Goal: Transaction & Acquisition: Purchase product/service

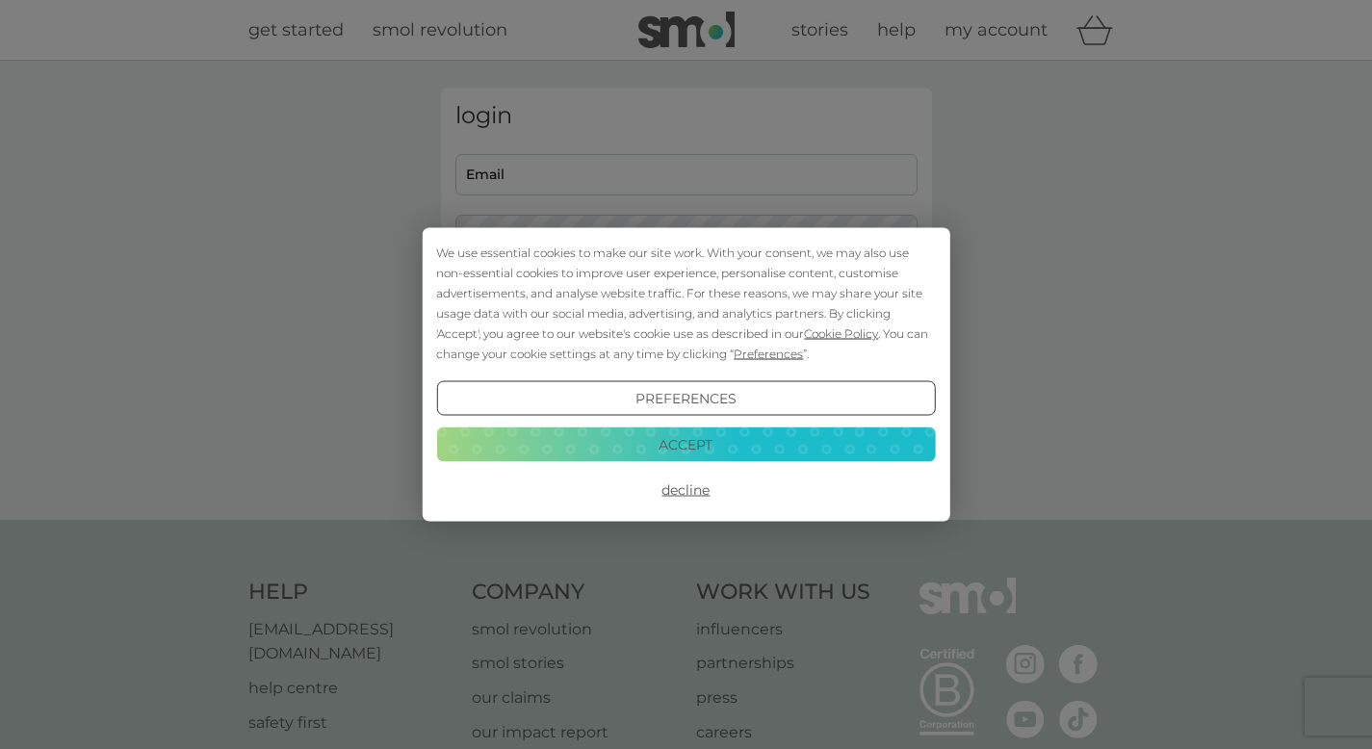
type input "[PERSON_NAME][EMAIL_ADDRESS][DOMAIN_NAME]"
click at [794, 426] on div "Preferences Decline Accept" at bounding box center [685, 444] width 499 height 126
click at [784, 450] on button "Accept" at bounding box center [685, 444] width 499 height 35
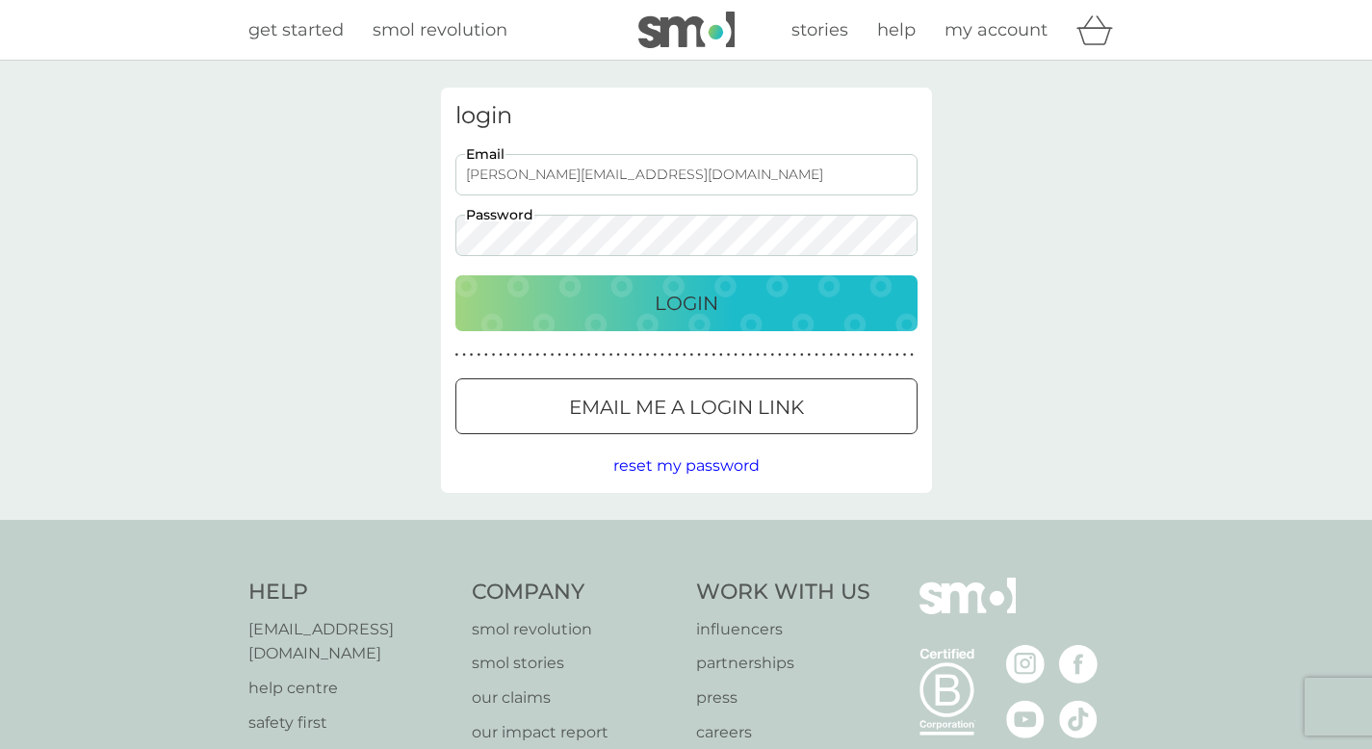
click at [765, 316] on div "Login" at bounding box center [687, 303] width 424 height 31
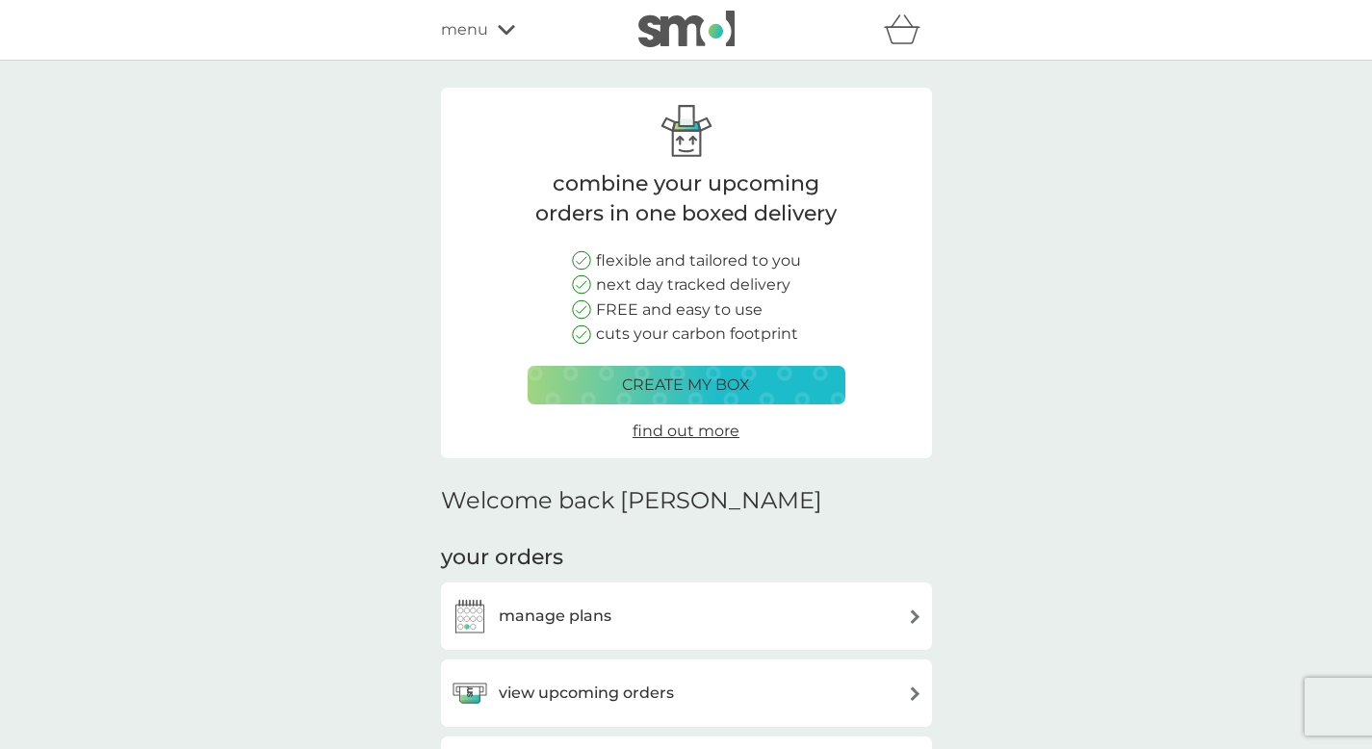
click at [663, 634] on div "manage plans" at bounding box center [687, 616] width 472 height 39
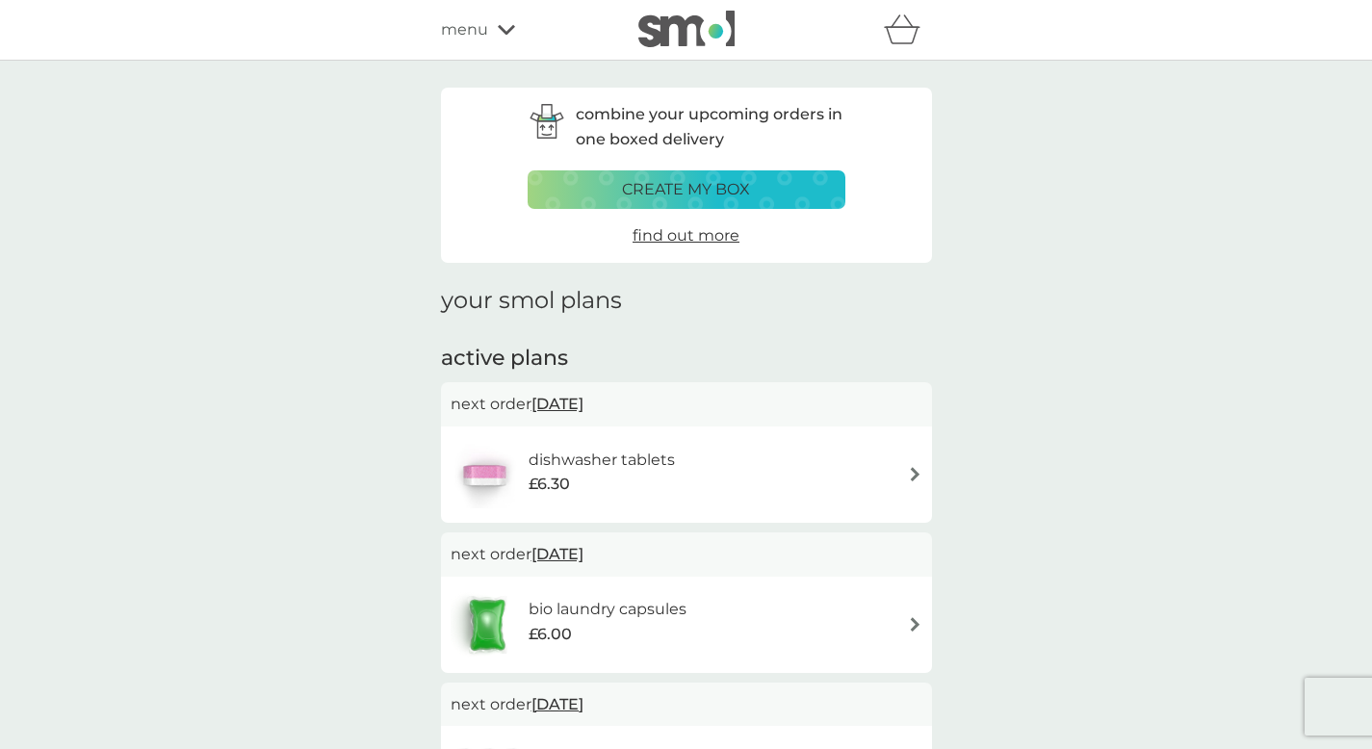
click at [572, 411] on span "[DATE]" at bounding box center [558, 404] width 52 height 38
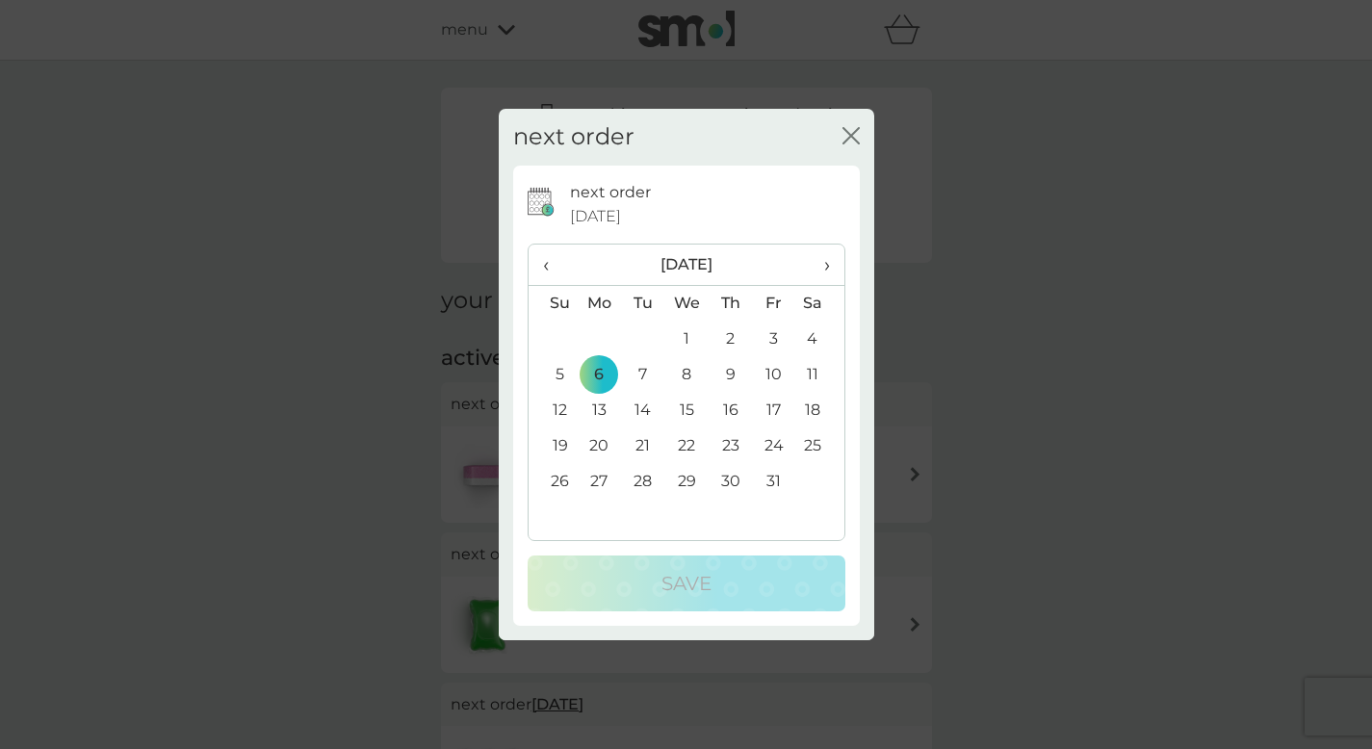
click at [822, 271] on span "›" at bounding box center [819, 265] width 19 height 40
click at [594, 409] on td "10" at bounding box center [600, 411] width 44 height 36
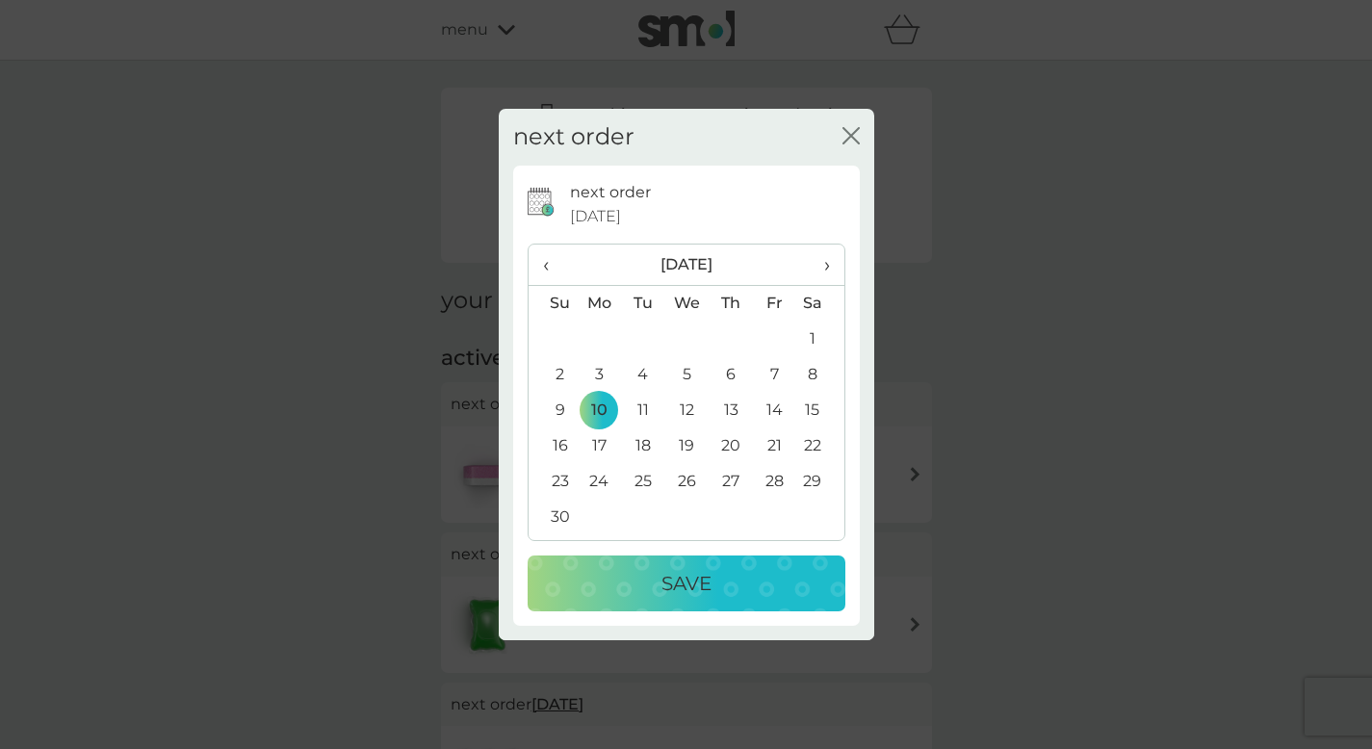
click at [664, 577] on p "Save" at bounding box center [687, 583] width 50 height 31
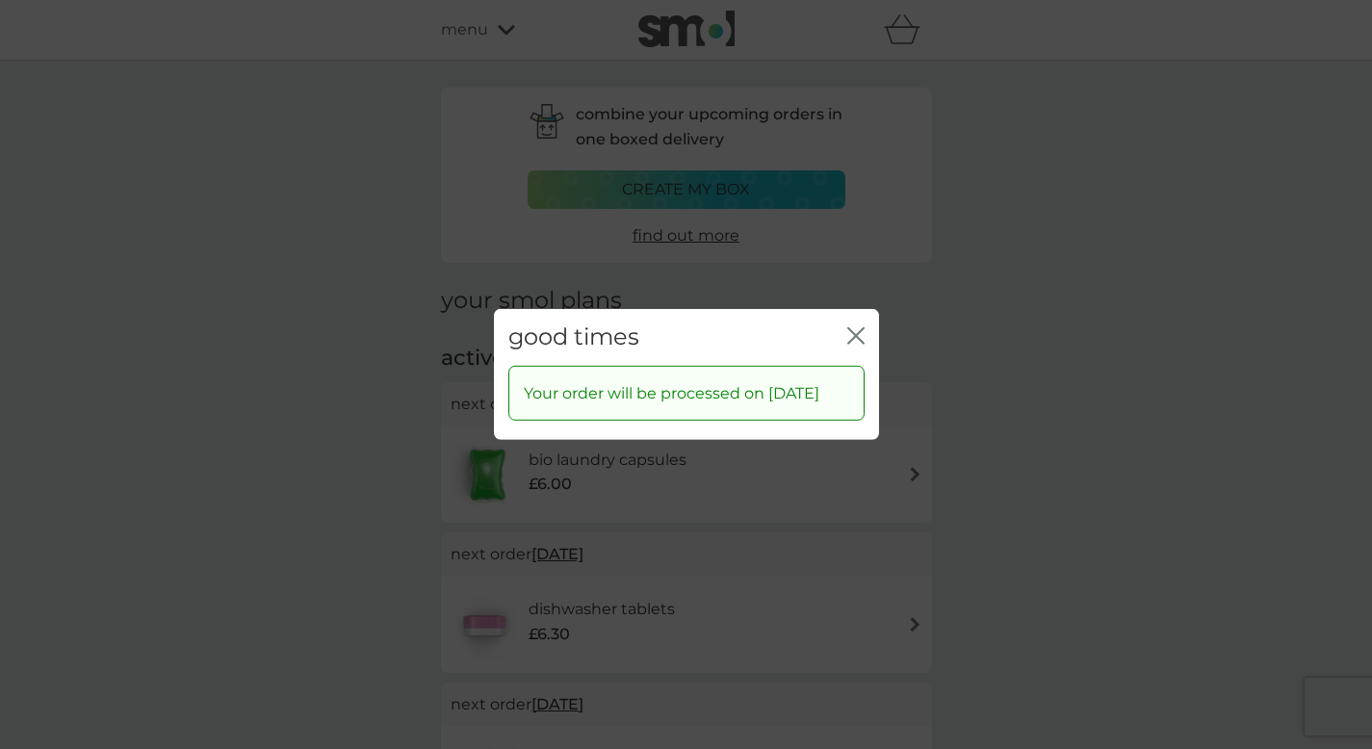
click at [857, 324] on div "close" at bounding box center [856, 338] width 17 height 28
click at [854, 328] on icon "close" at bounding box center [853, 335] width 8 height 15
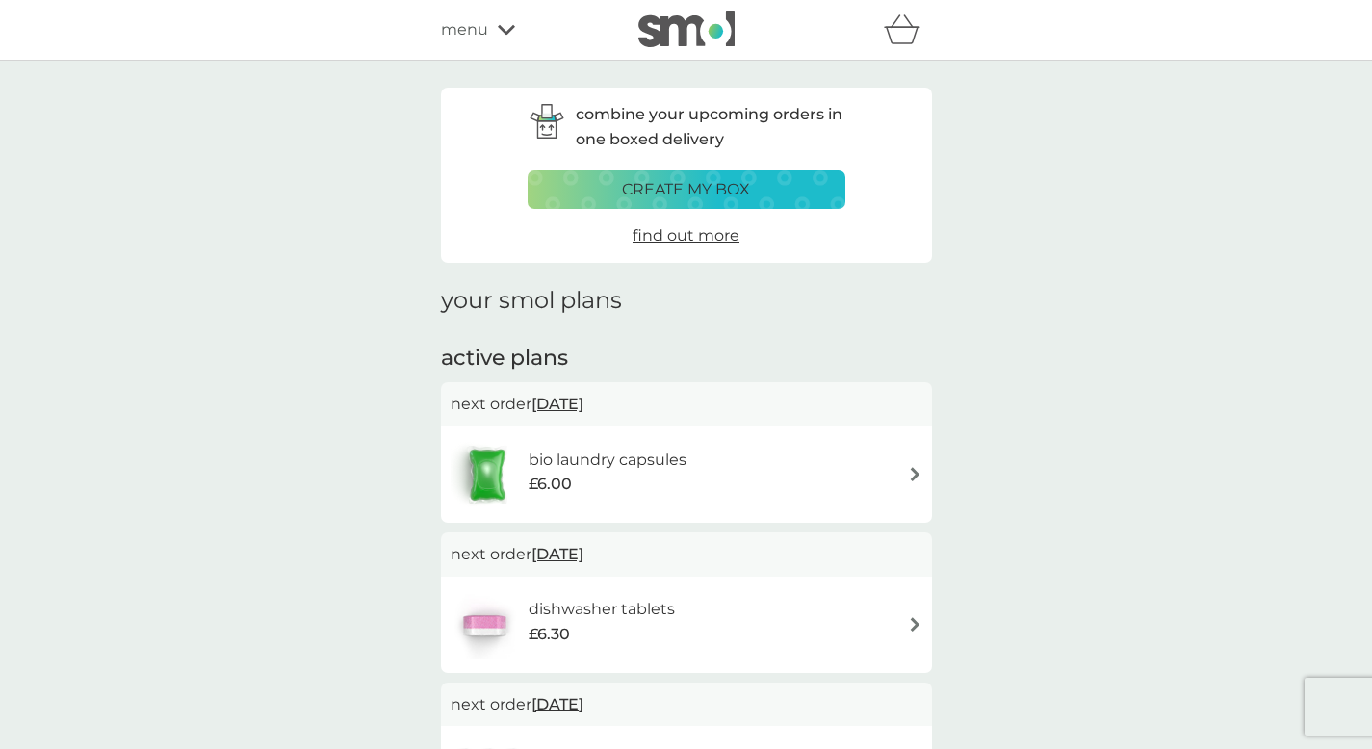
click at [616, 488] on div "£6.00" at bounding box center [608, 484] width 158 height 25
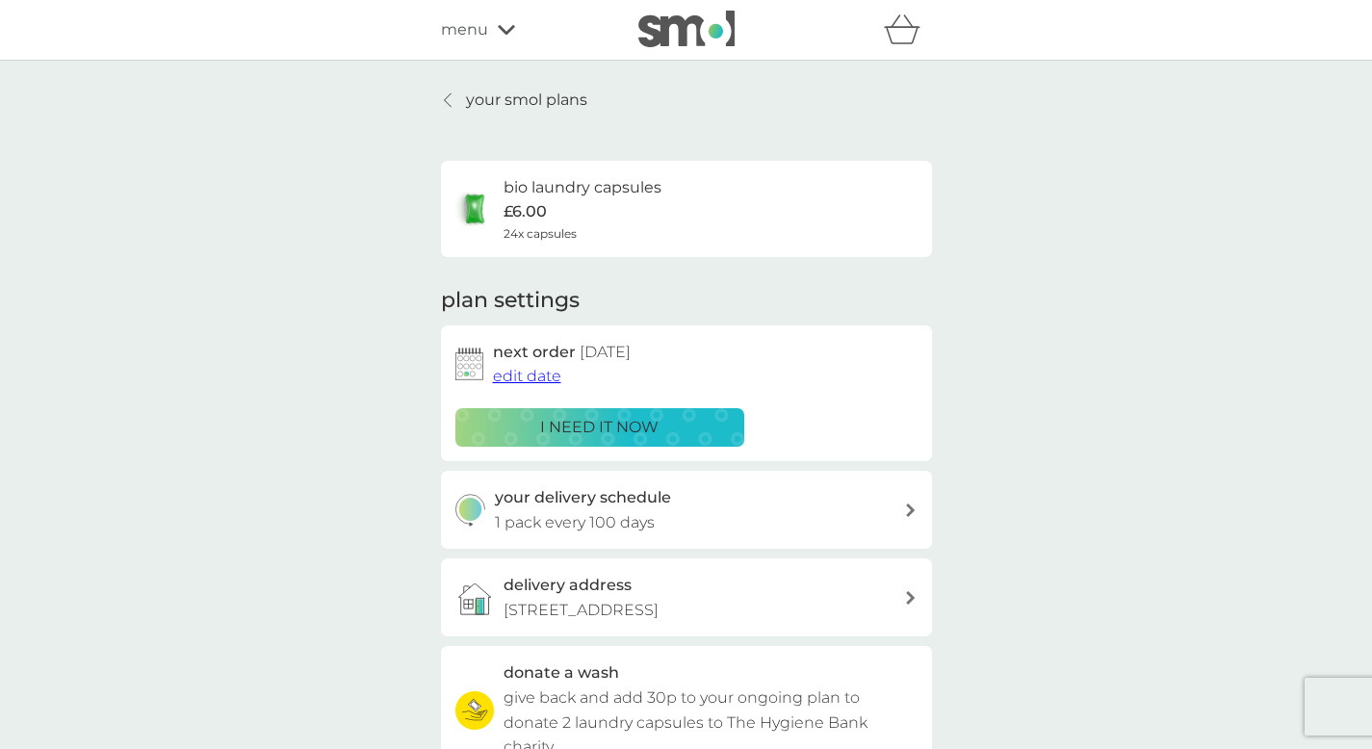
click at [1076, 442] on div "your smol plans bio laundry capsules £6.00 24x capsules plan settings next orde…" at bounding box center [686, 520] width 1372 height 919
click at [466, 111] on p "your smol plans" at bounding box center [526, 100] width 121 height 25
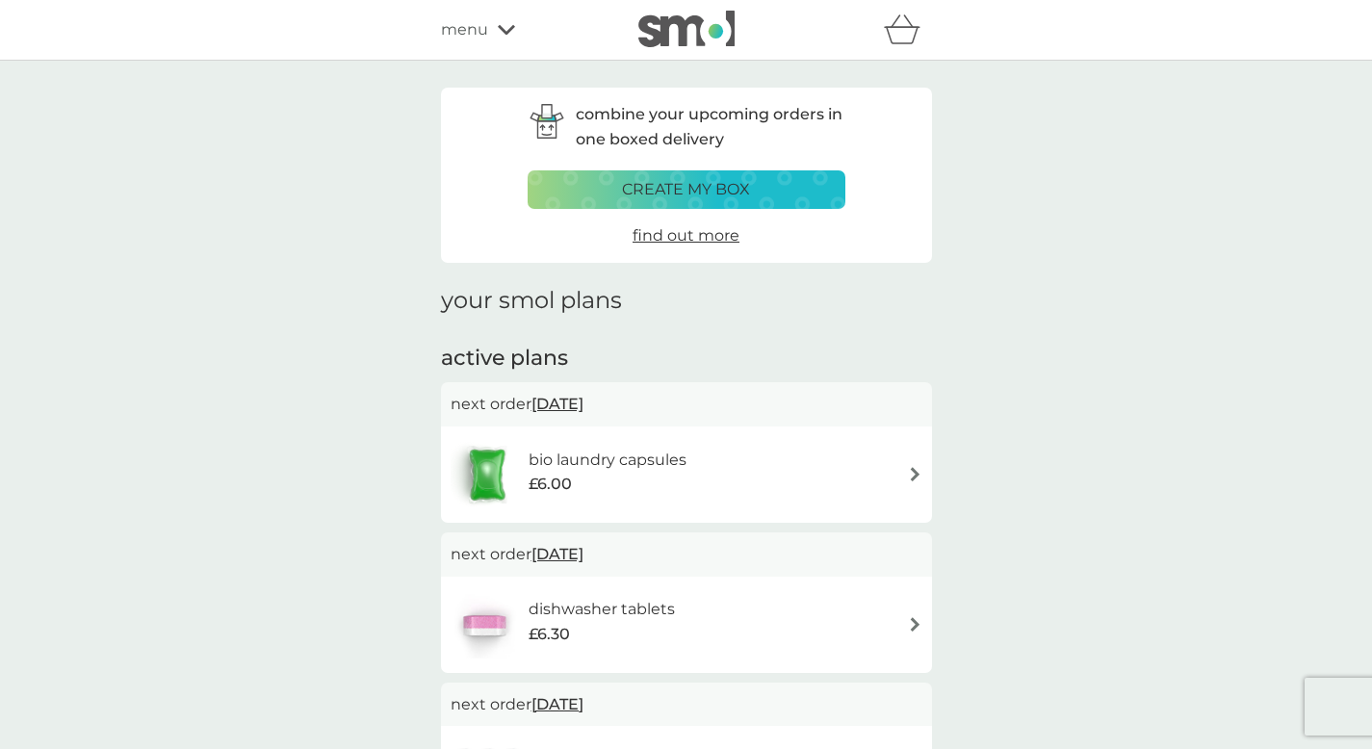
click at [490, 33] on div "menu" at bounding box center [523, 29] width 164 height 25
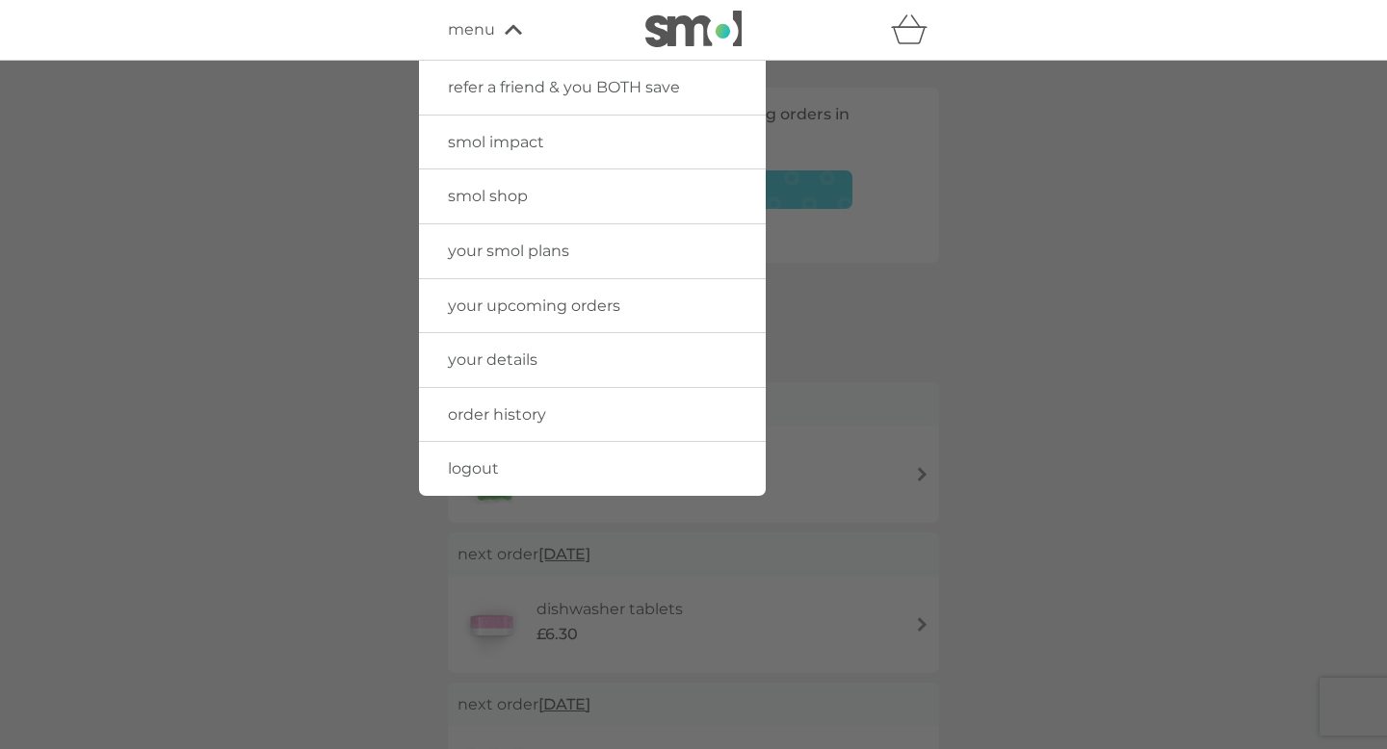
click at [480, 189] on span "smol shop" at bounding box center [488, 196] width 80 height 18
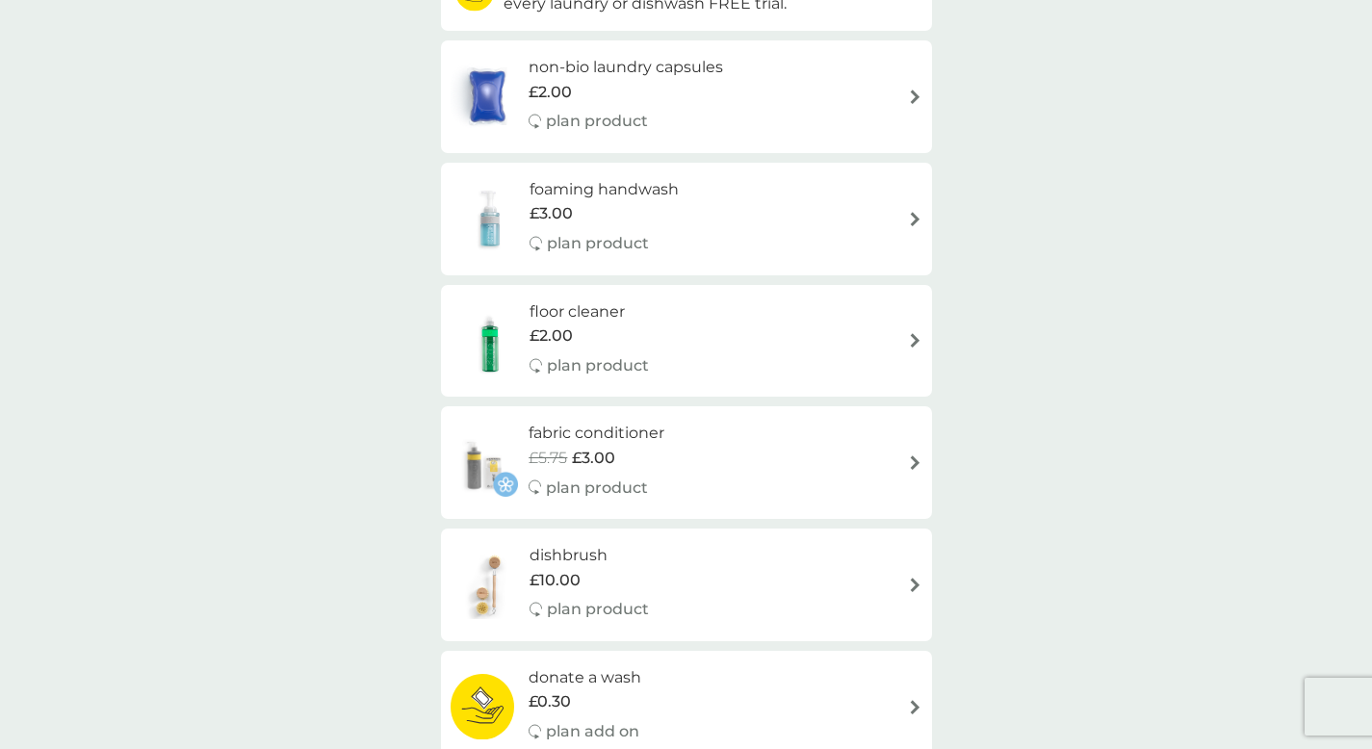
scroll to position [289, 0]
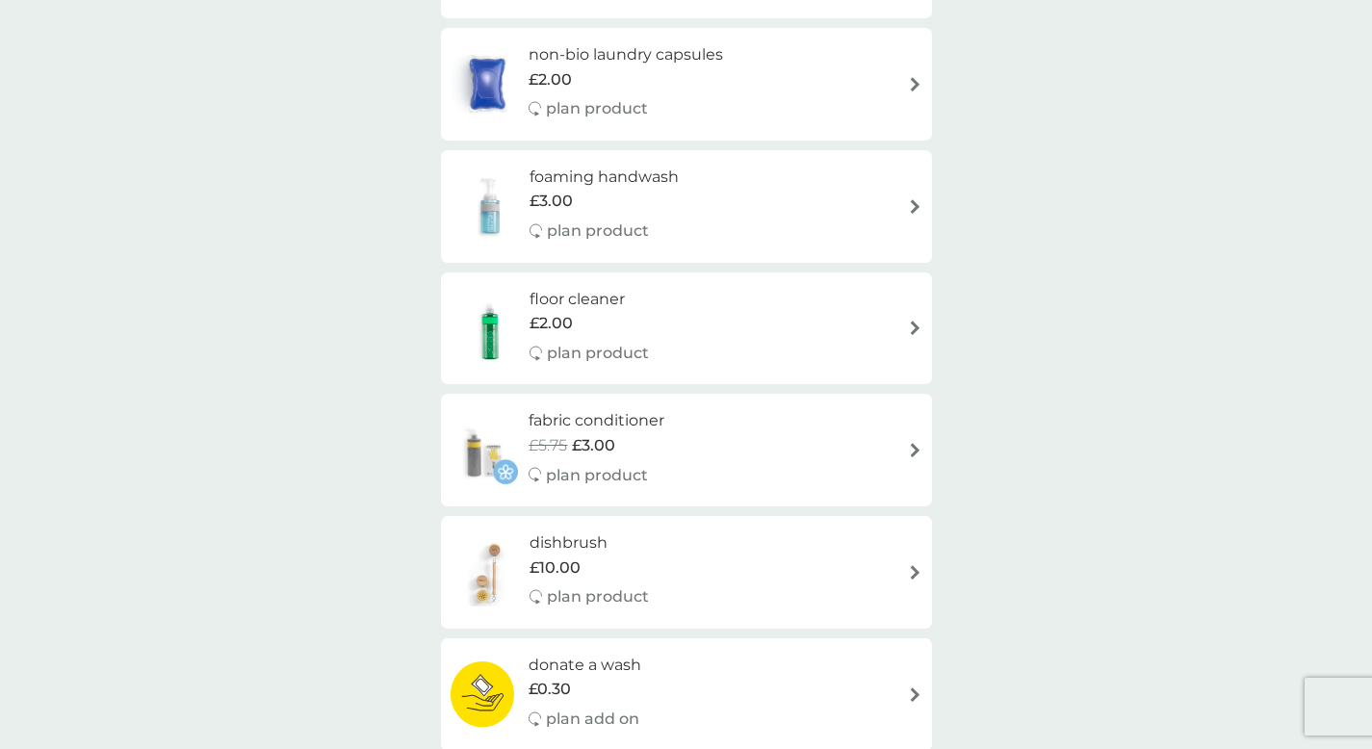
click at [604, 301] on h6 "floor cleaner" at bounding box center [589, 299] width 119 height 25
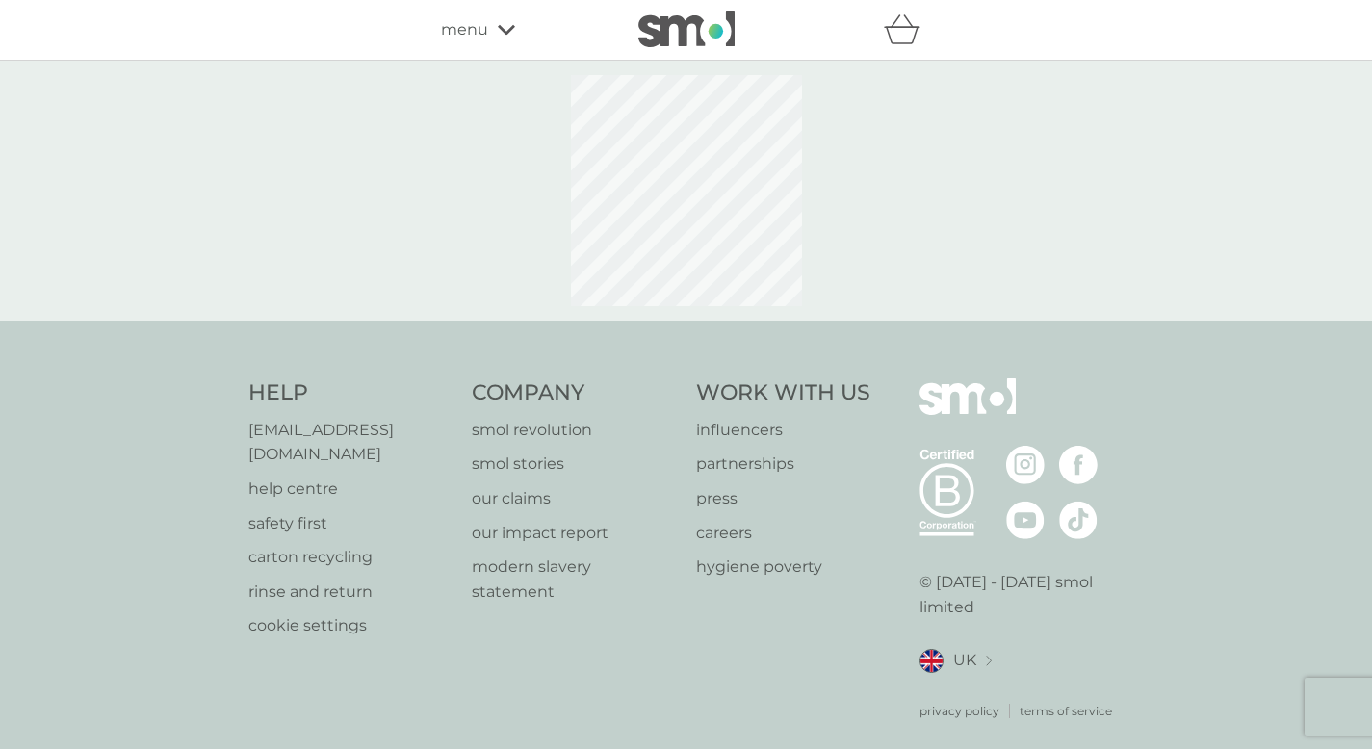
select select "84"
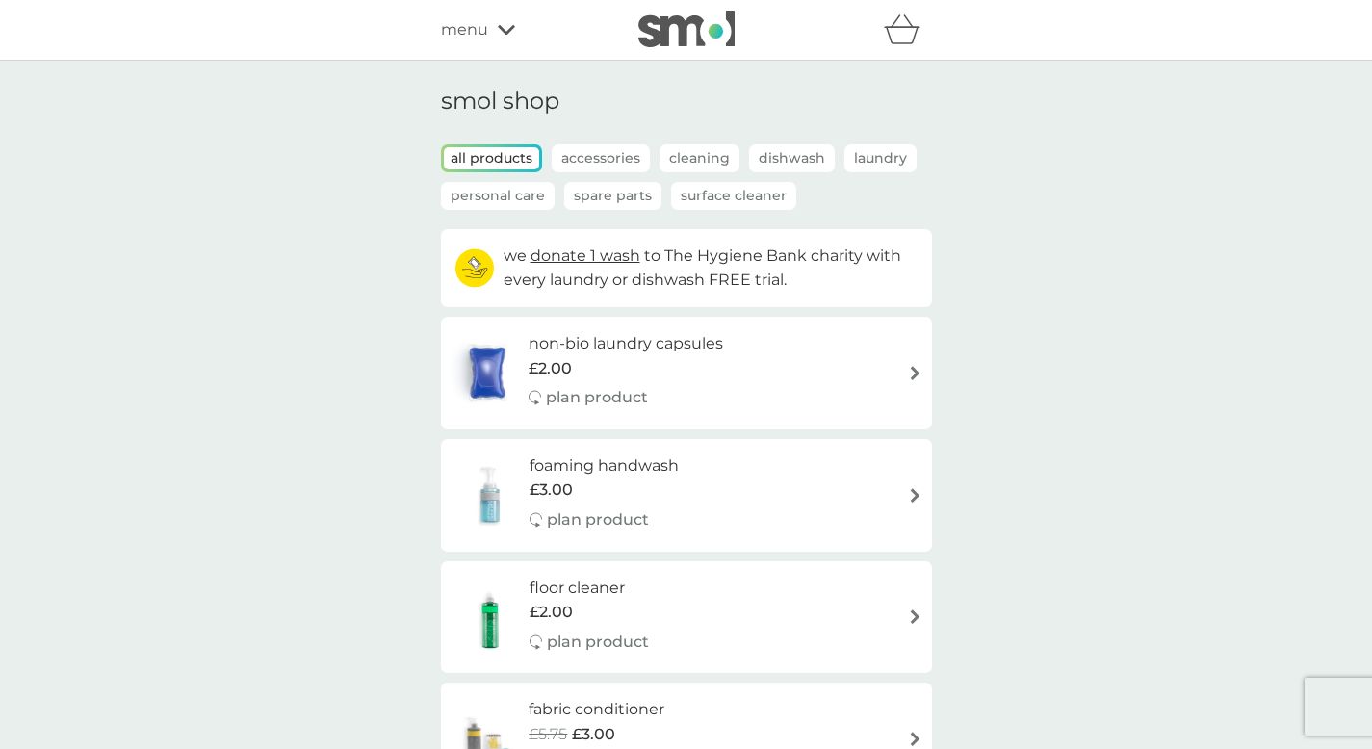
scroll to position [289, 0]
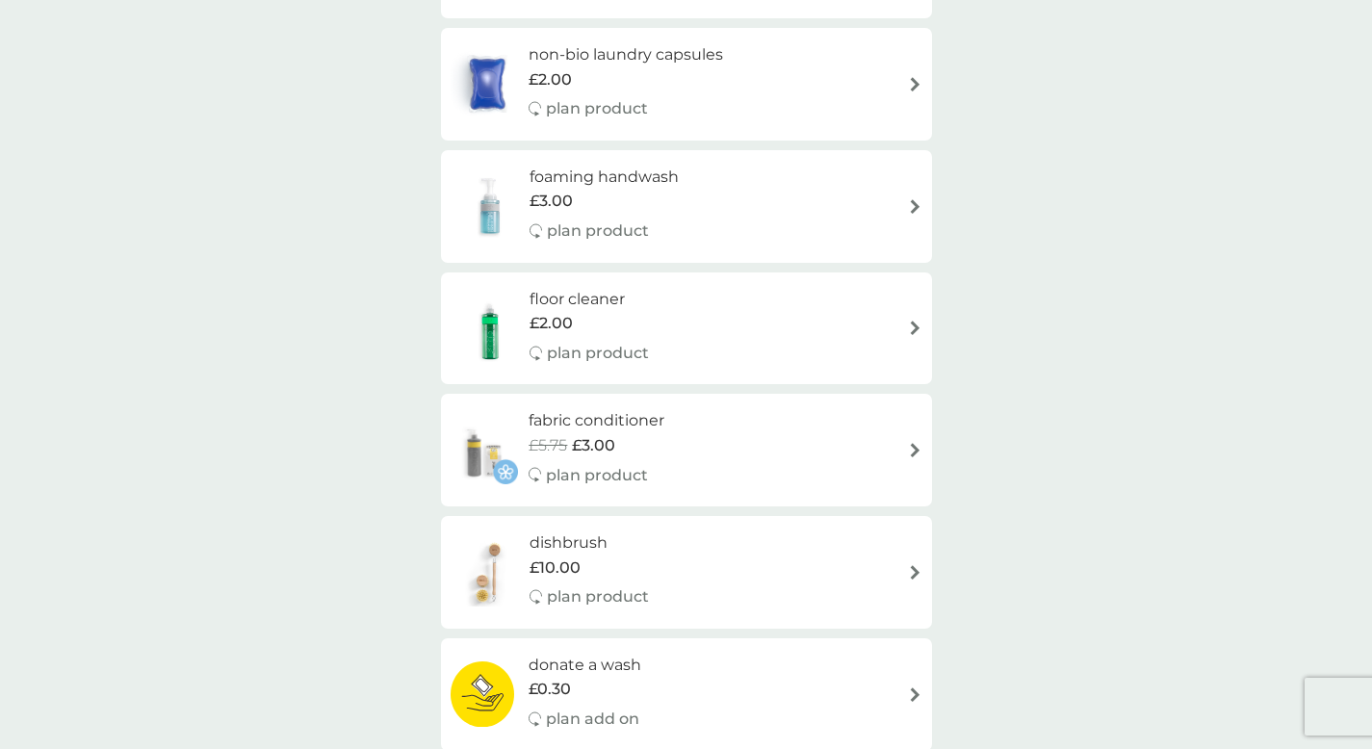
click at [654, 423] on h6 "fabric conditioner" at bounding box center [597, 420] width 136 height 25
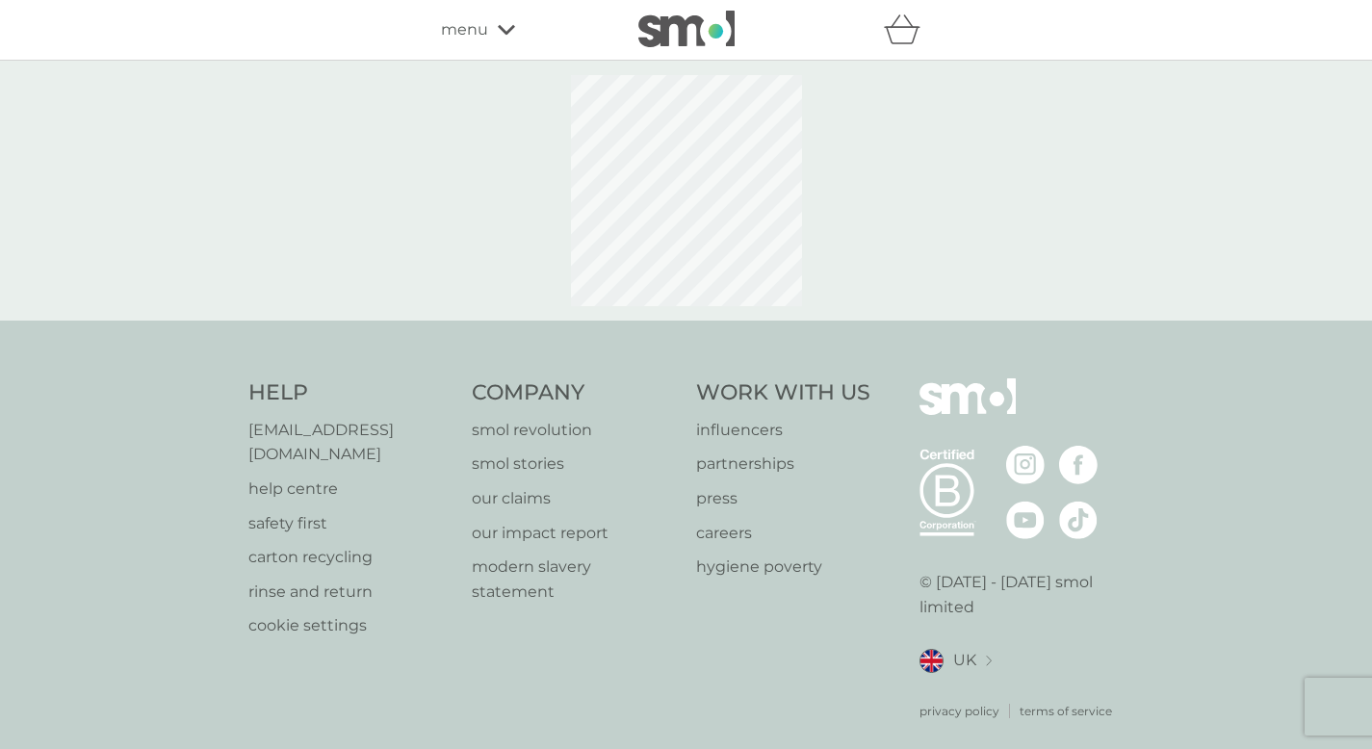
select select "182"
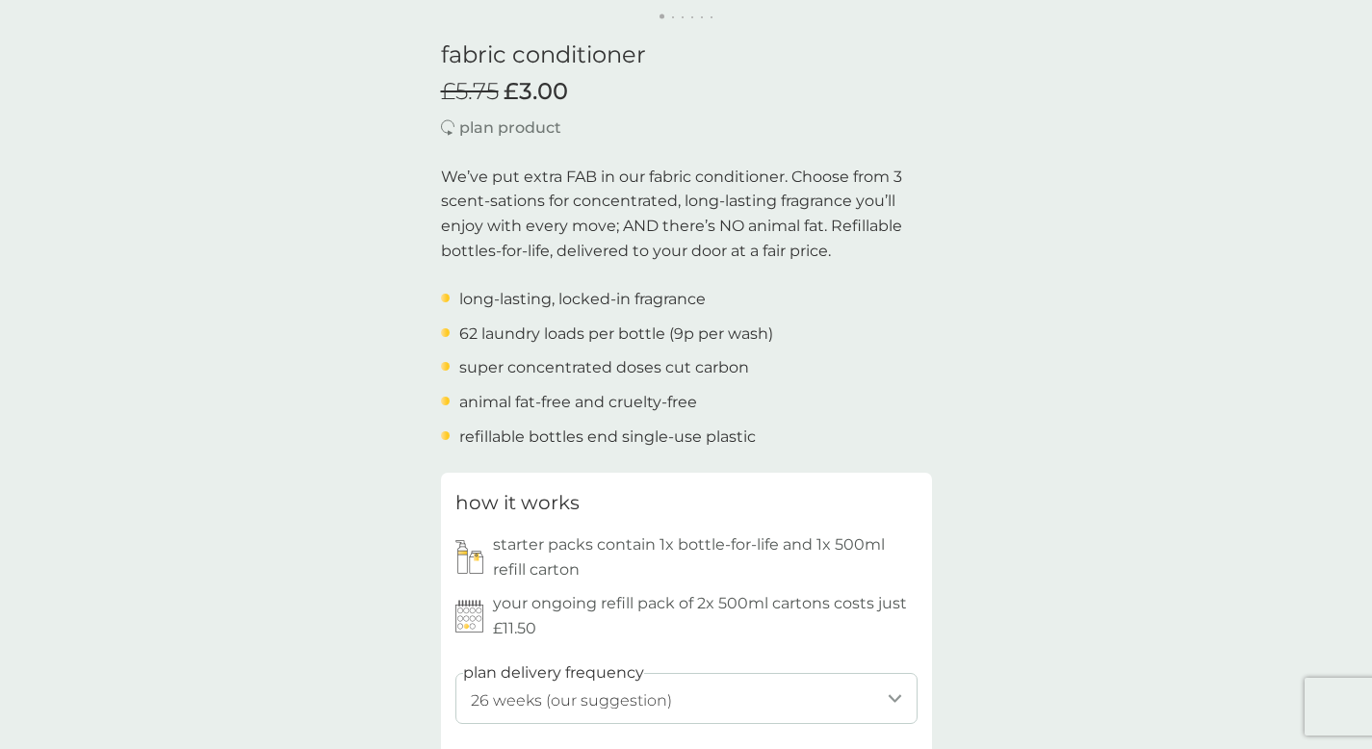
scroll to position [821, 0]
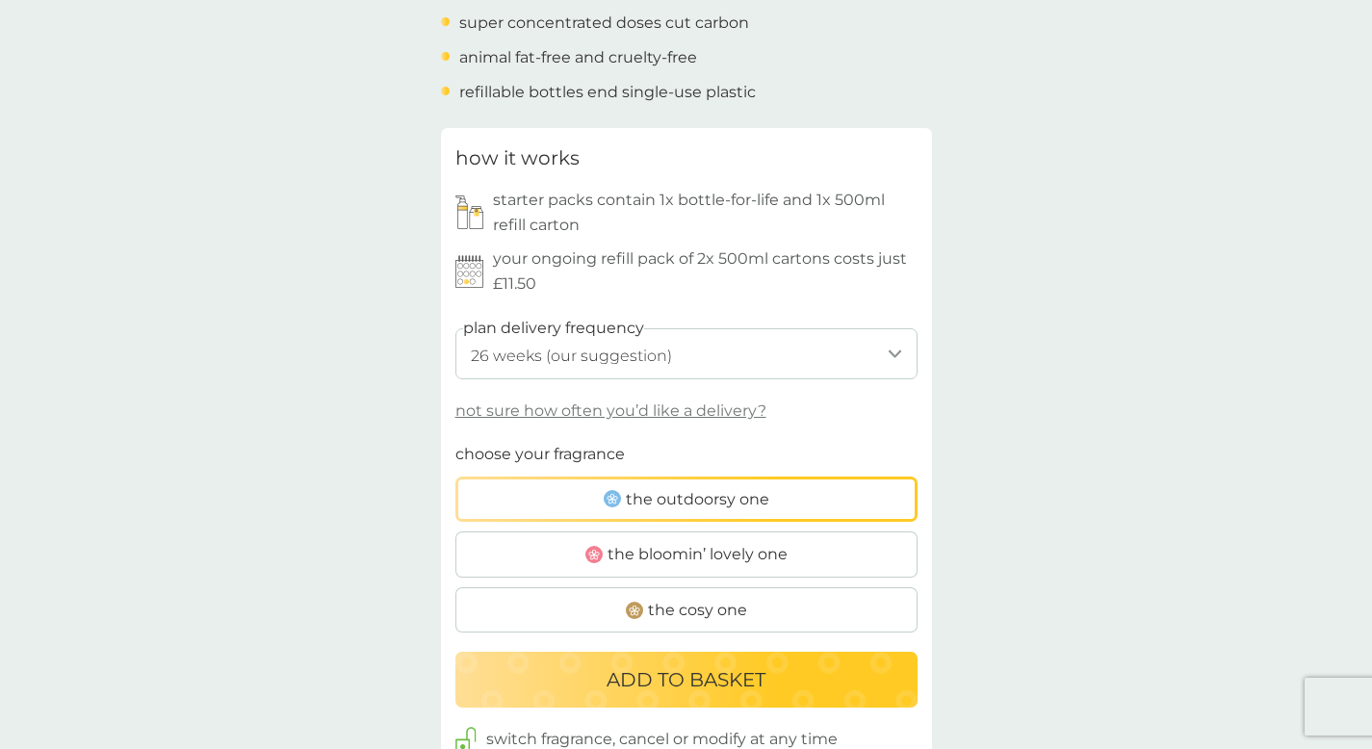
click at [719, 656] on button "ADD TO BASKET" at bounding box center [687, 680] width 462 height 56
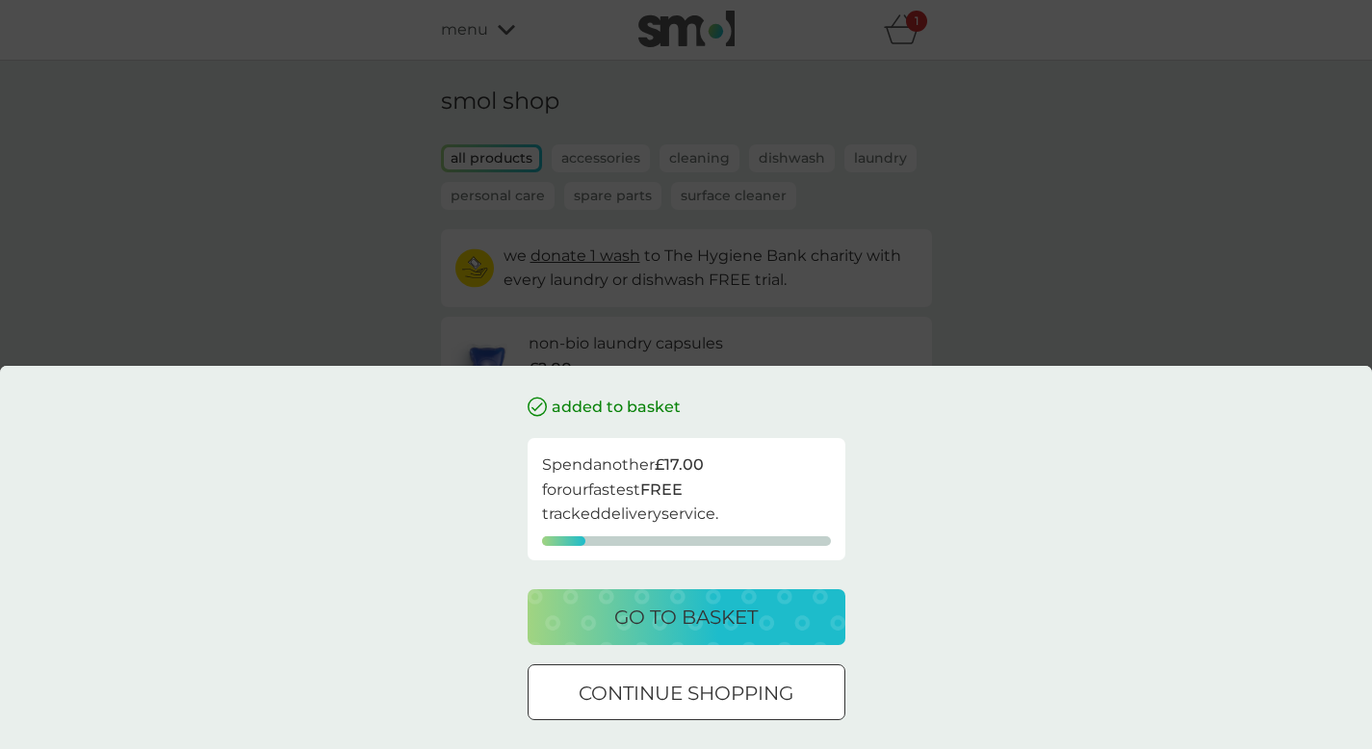
scroll to position [289, 0]
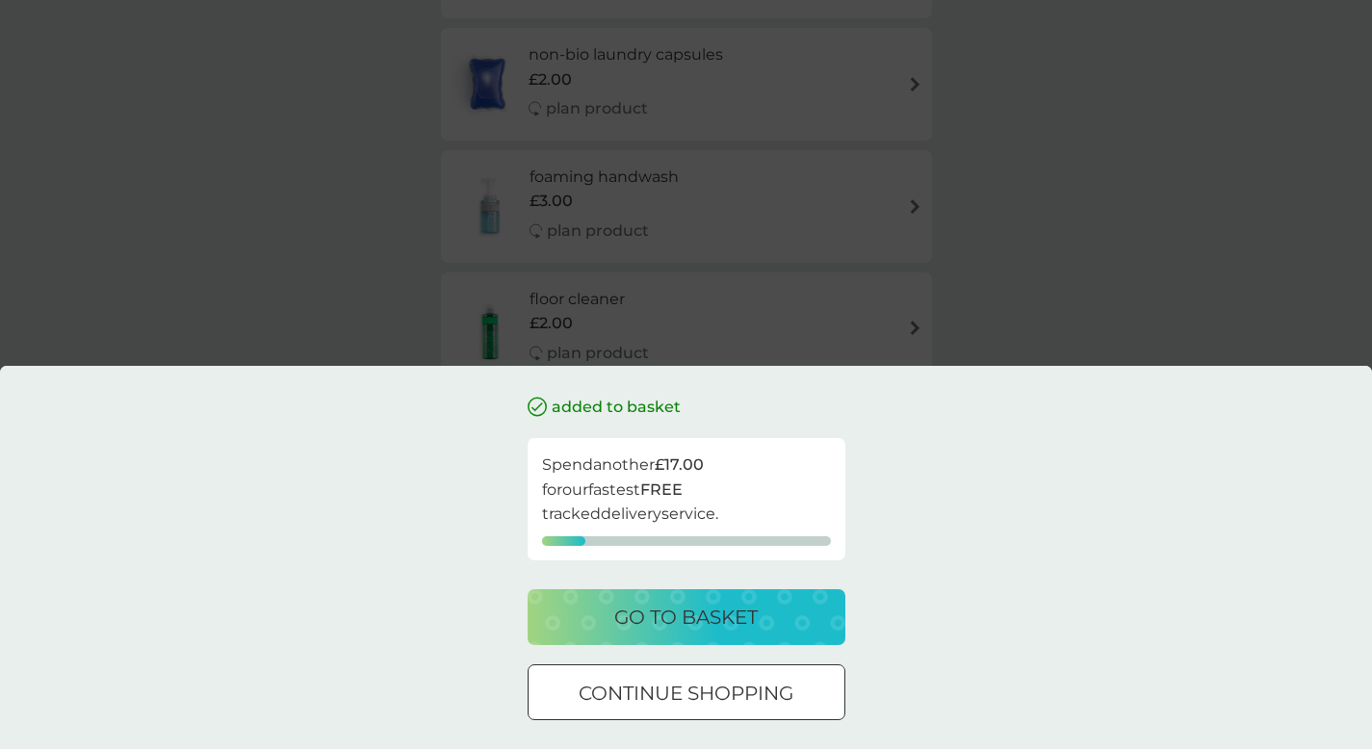
click at [697, 687] on div at bounding box center [686, 694] width 69 height 20
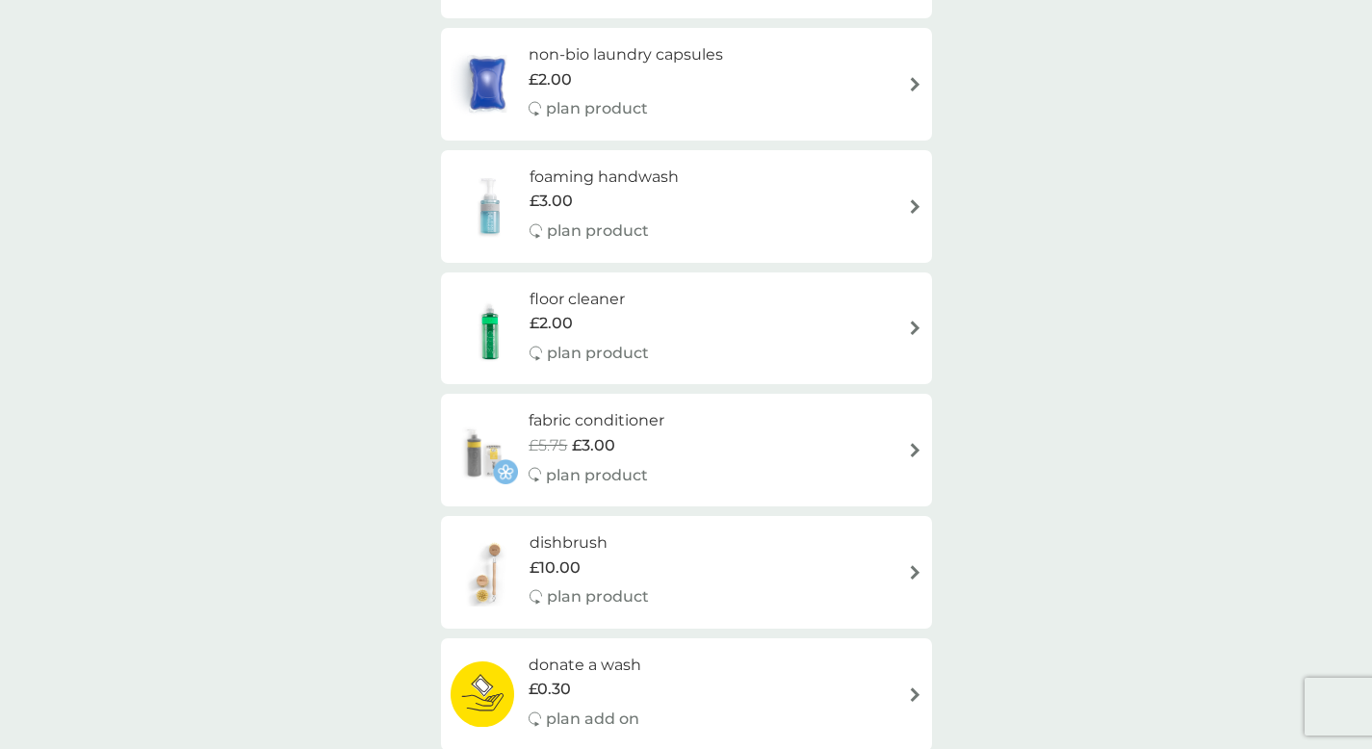
click at [684, 460] on div "fabric conditioner £5.75 £3.00 plan product" at bounding box center [606, 450] width 155 height 84
select select "182"
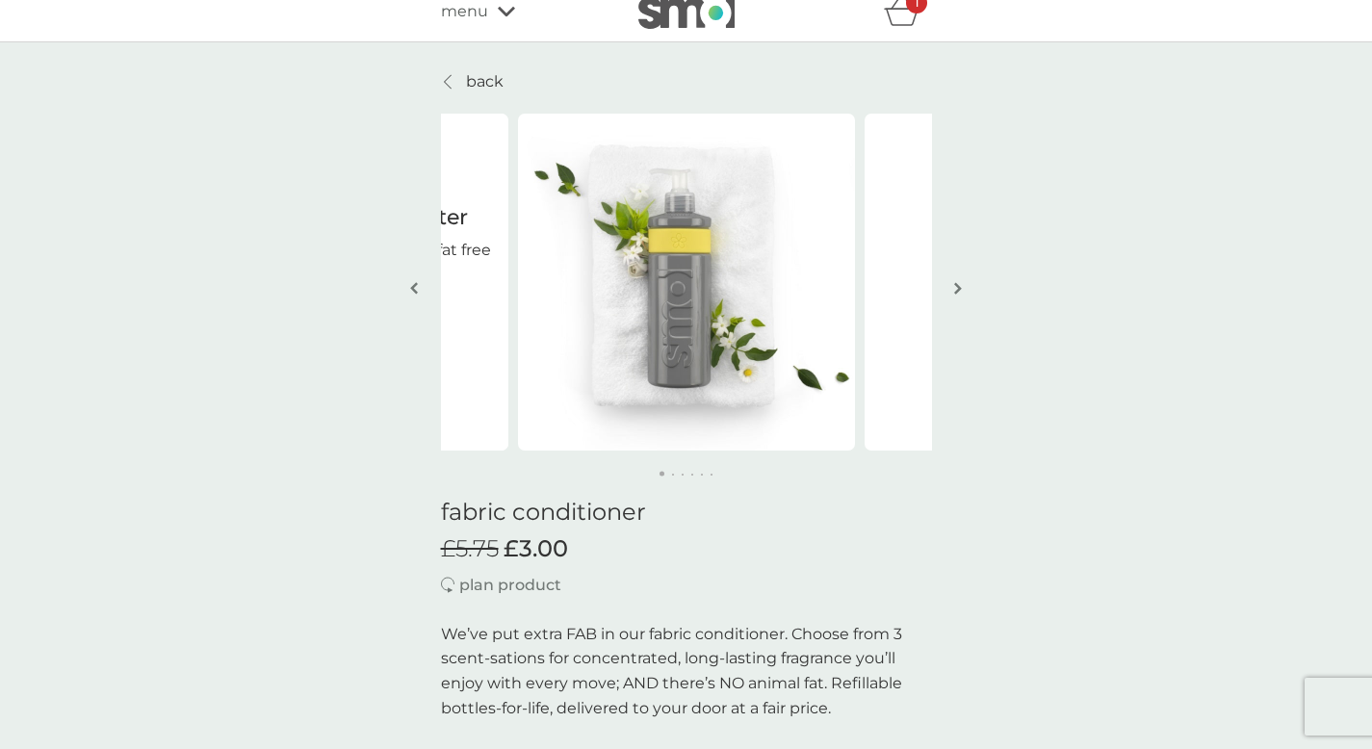
scroll to position [6, 0]
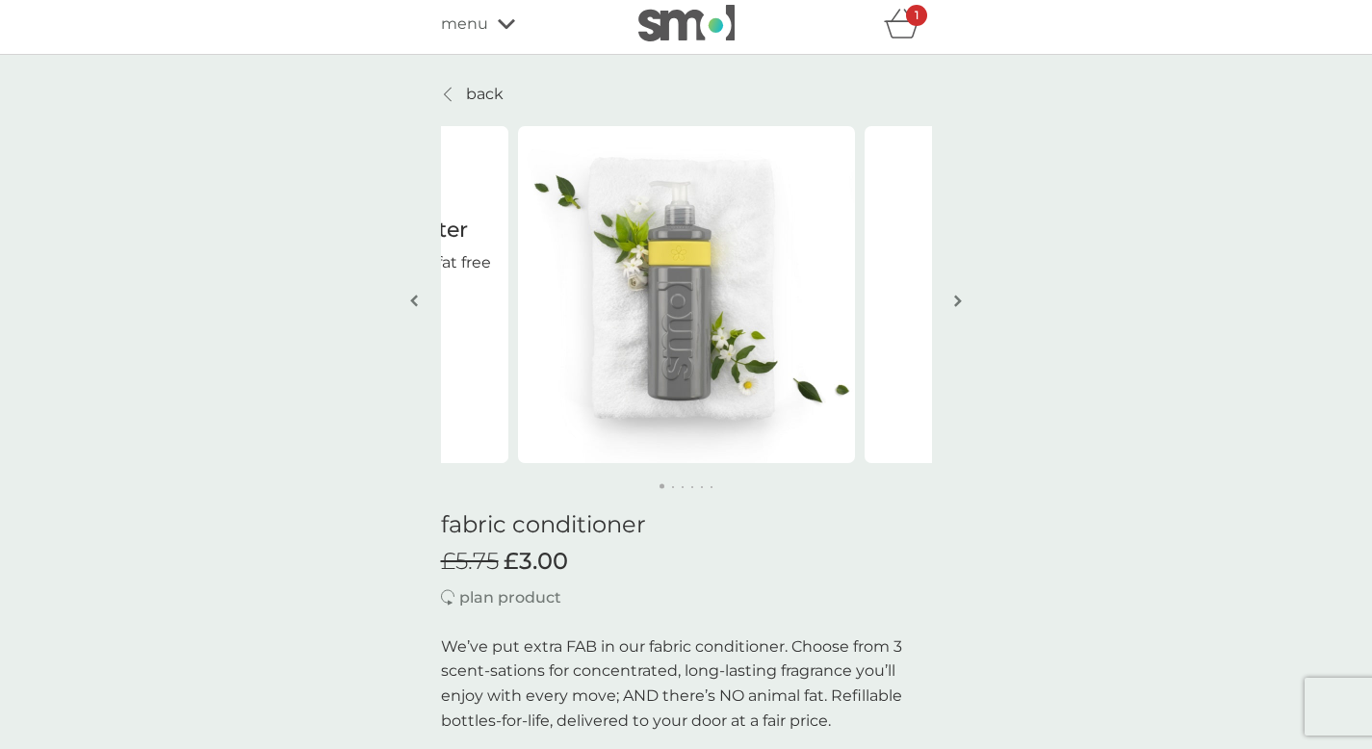
click at [960, 304] on img "button" at bounding box center [958, 301] width 8 height 14
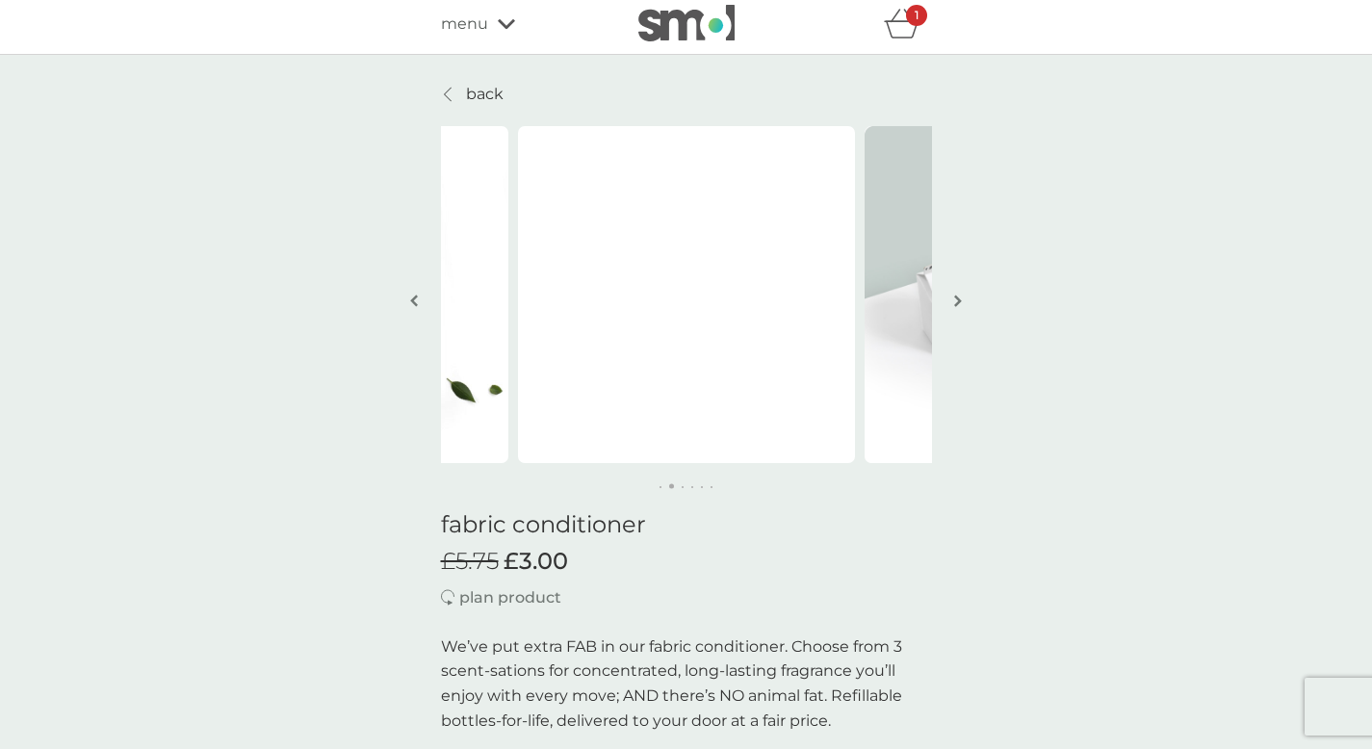
click at [960, 304] on img "button" at bounding box center [958, 301] width 8 height 14
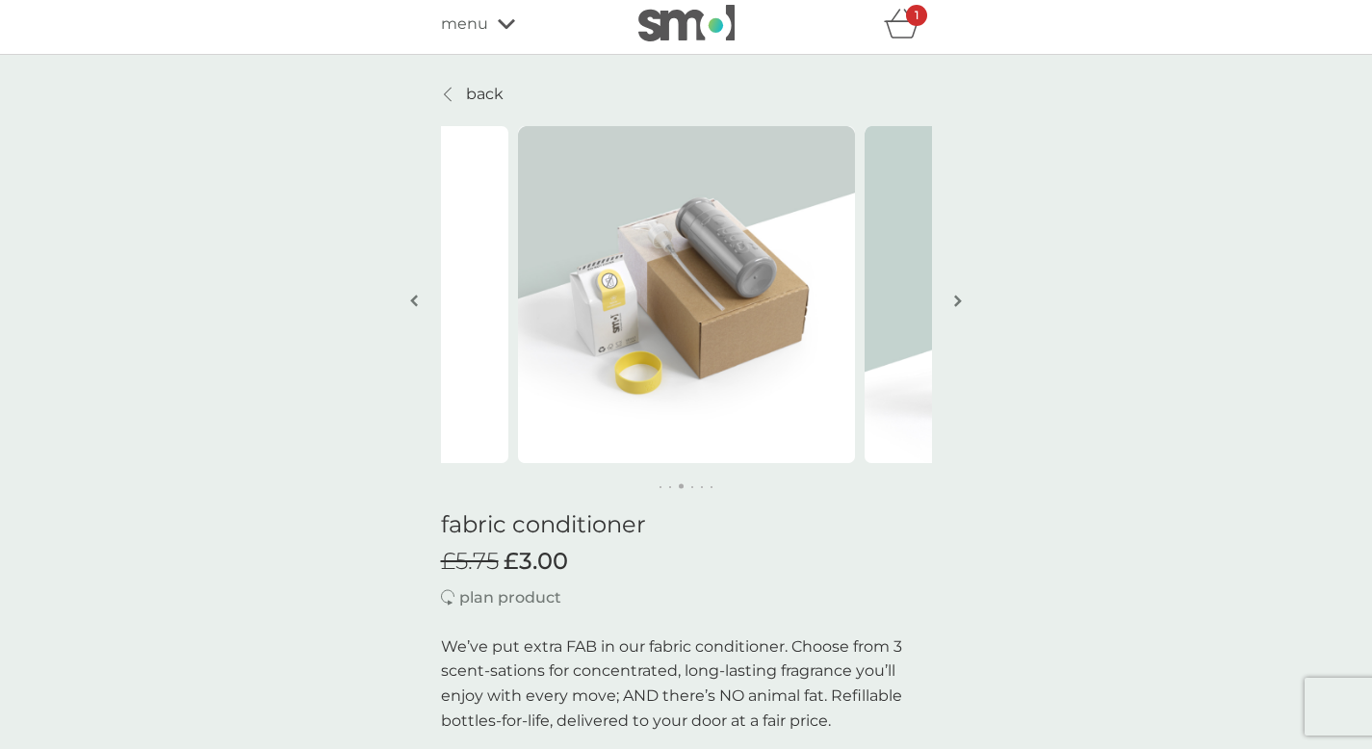
click at [960, 304] on img "button" at bounding box center [958, 301] width 8 height 14
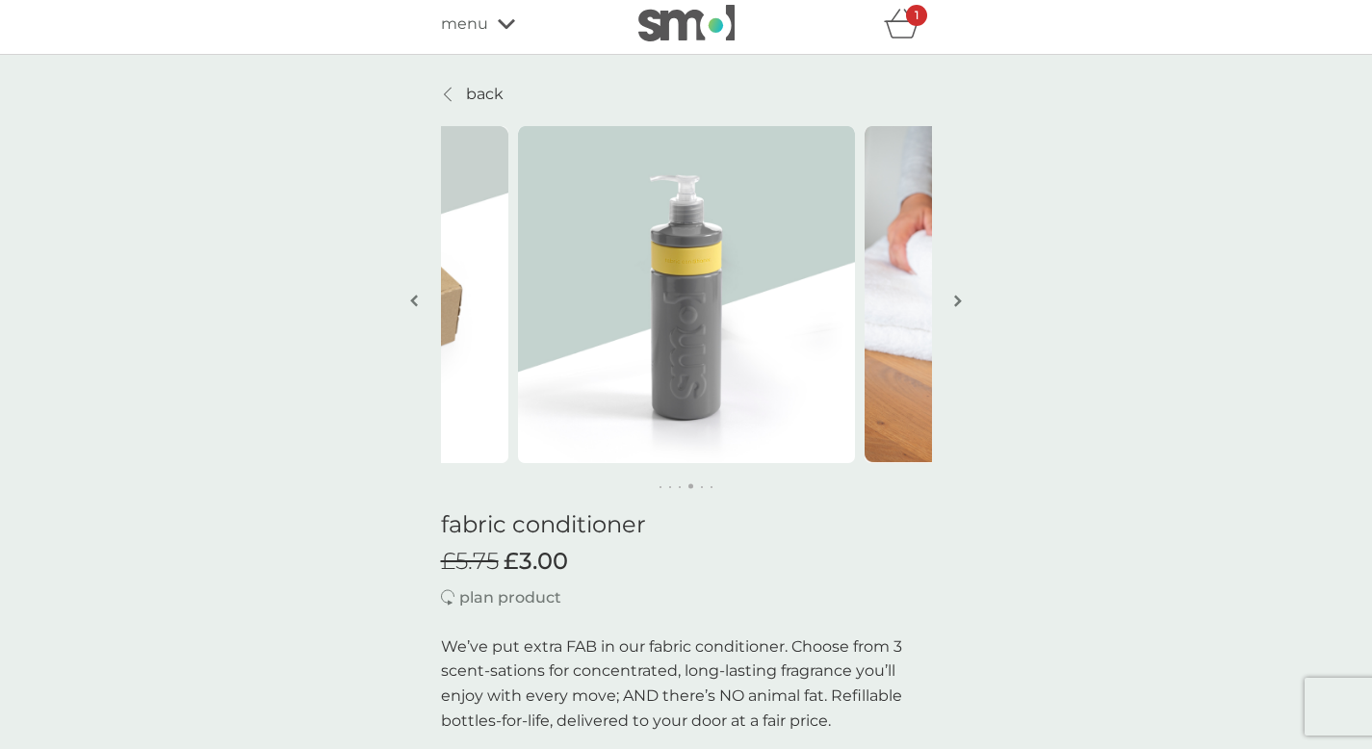
click at [960, 304] on img "button" at bounding box center [958, 301] width 8 height 14
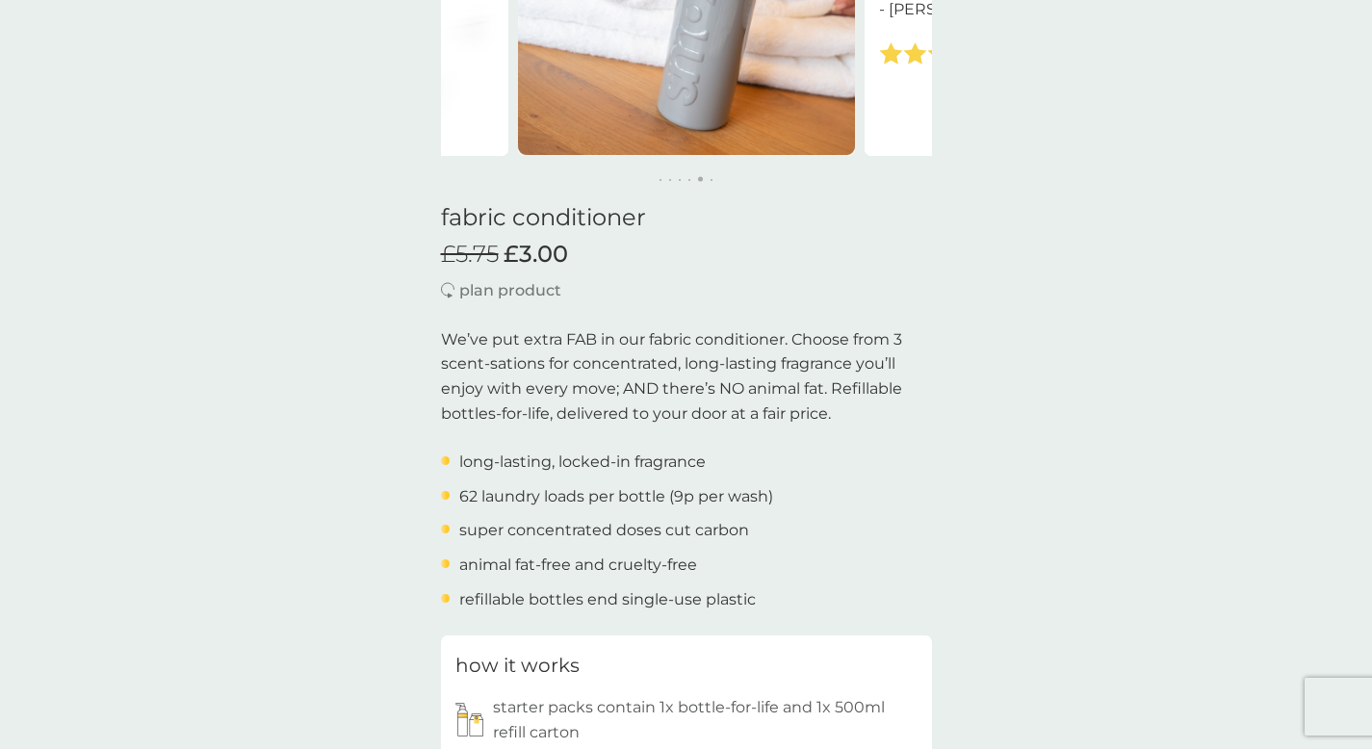
scroll to position [0, 0]
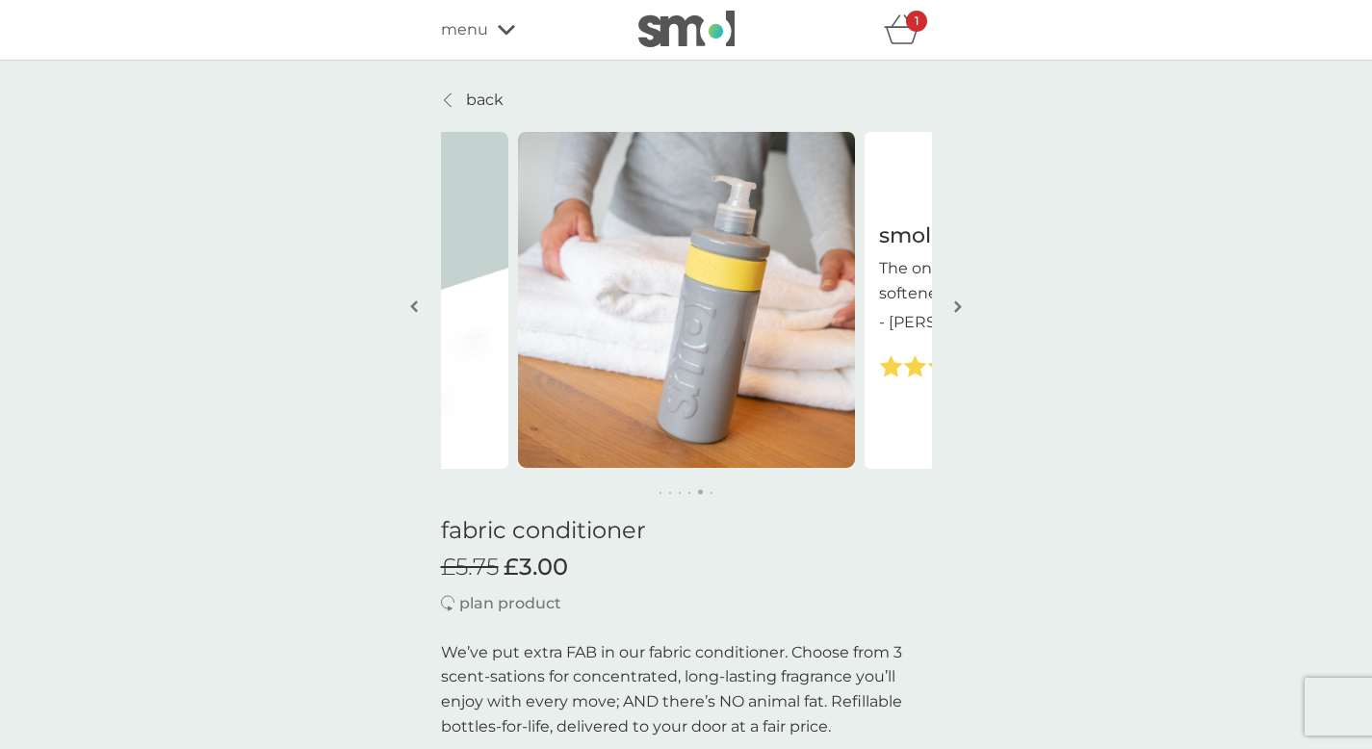
click at [954, 304] on img "button" at bounding box center [958, 307] width 8 height 14
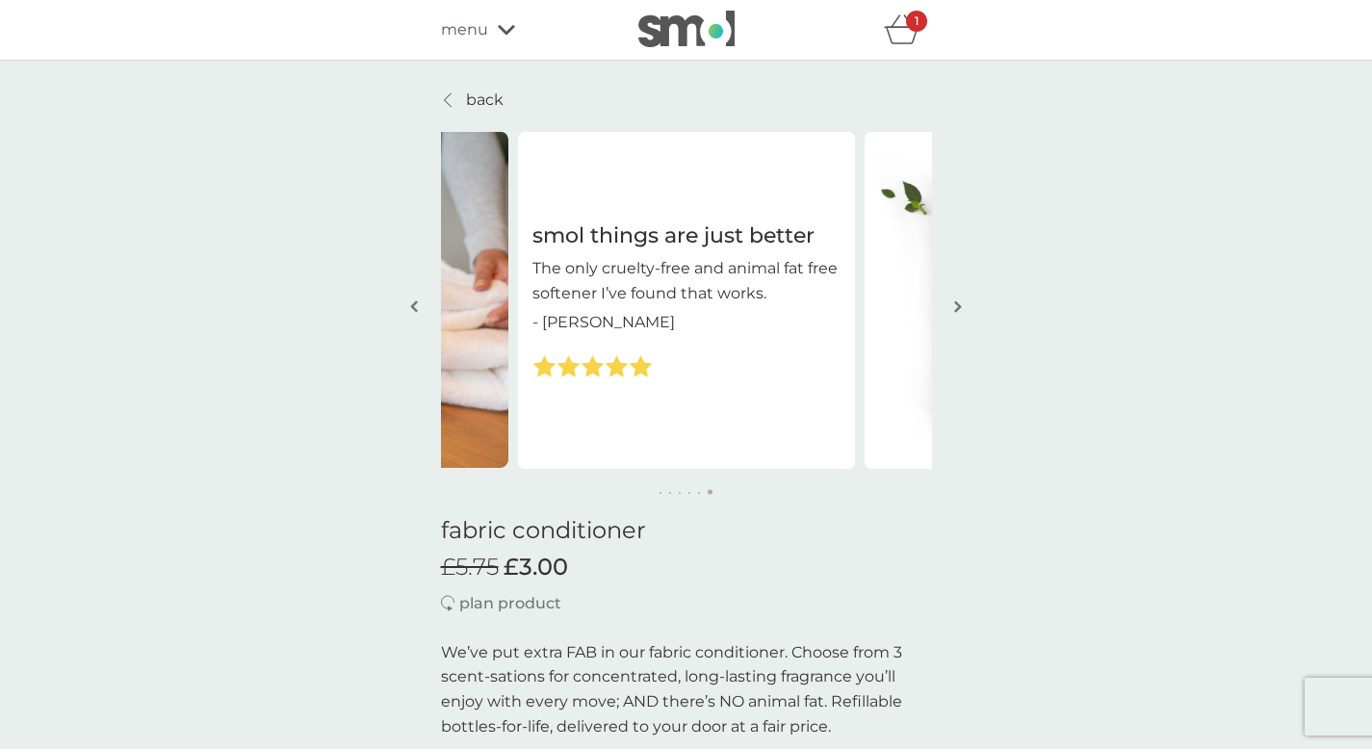
click at [954, 304] on img "button" at bounding box center [958, 307] width 8 height 14
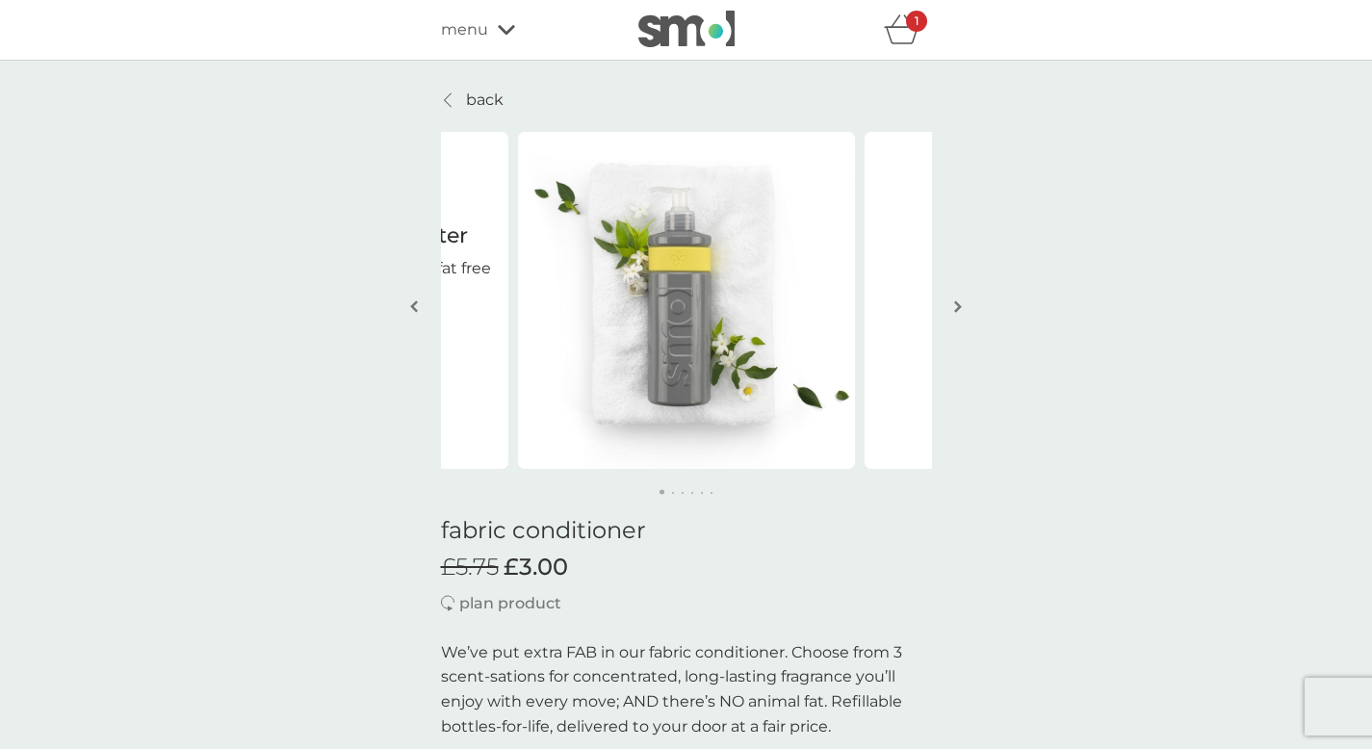
click at [954, 304] on img "button" at bounding box center [958, 307] width 8 height 14
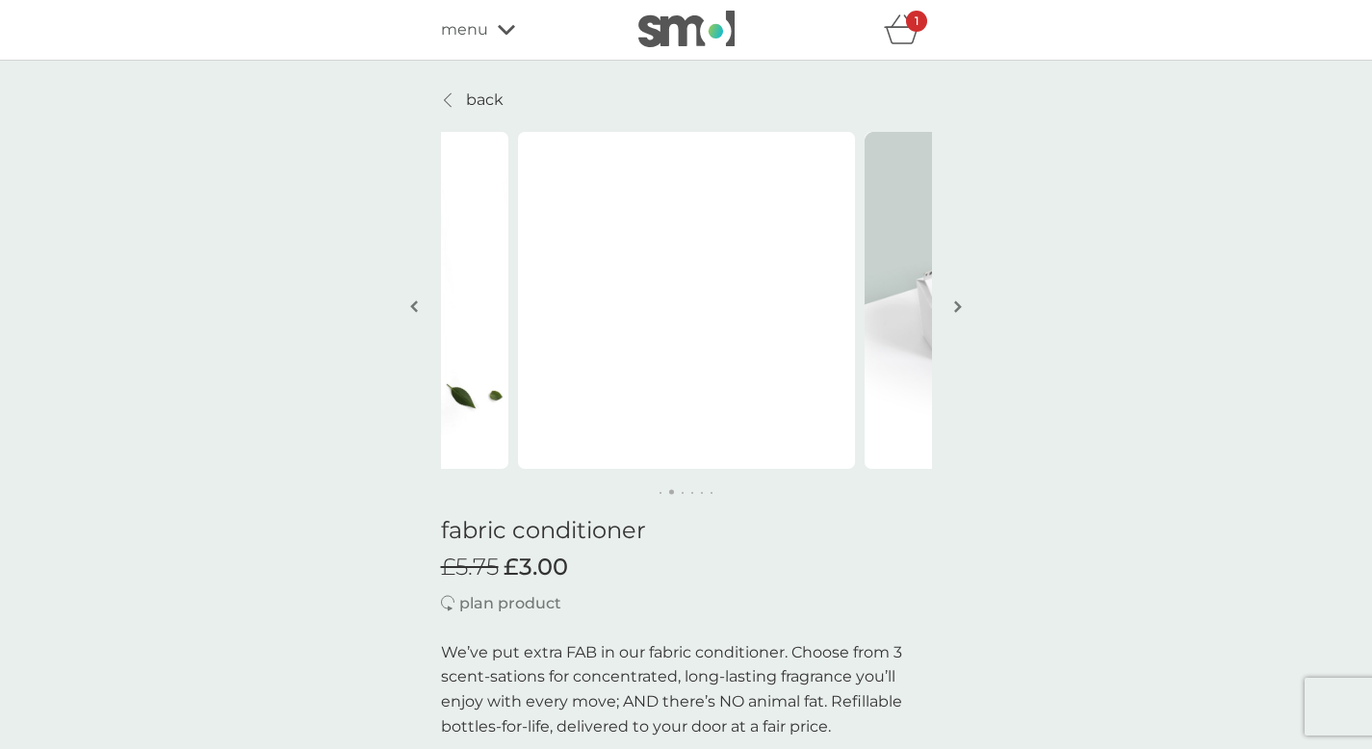
click at [884, 19] on icon "basket" at bounding box center [902, 29] width 37 height 30
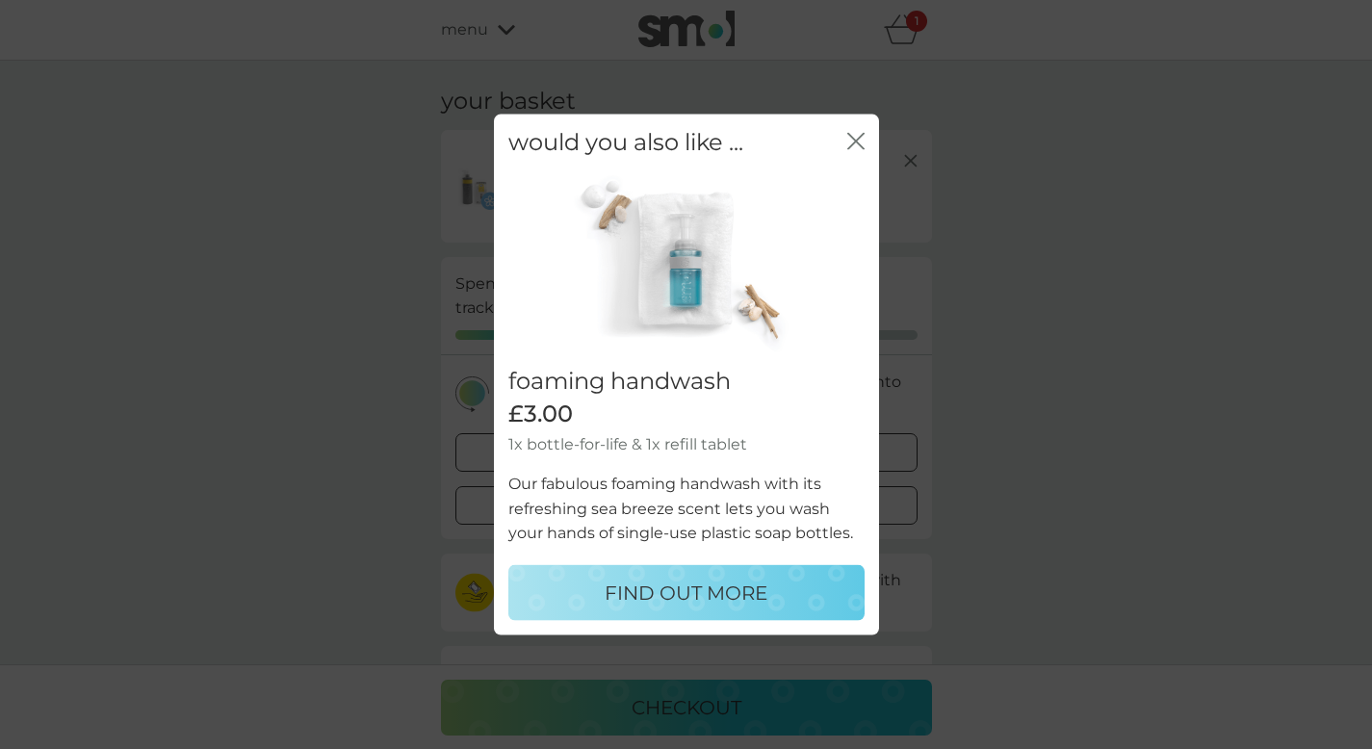
click at [856, 142] on icon "close" at bounding box center [860, 141] width 8 height 15
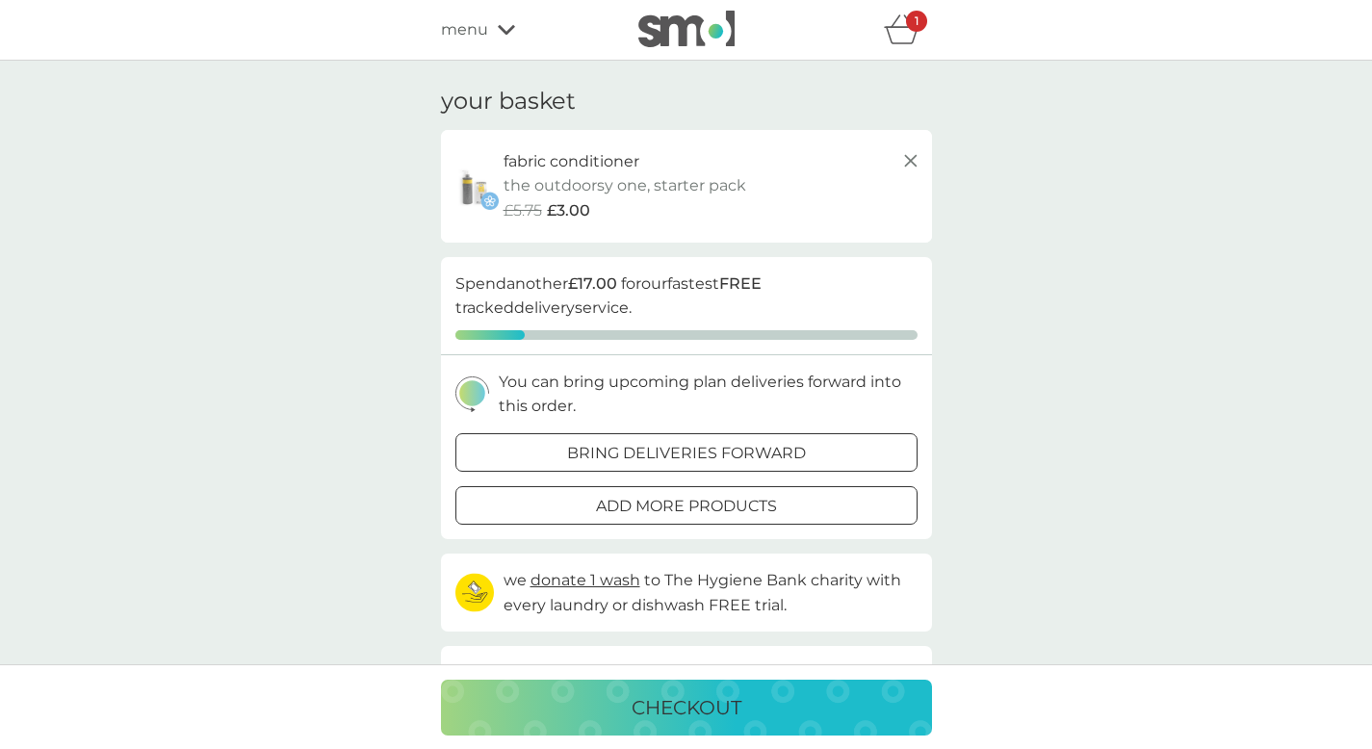
click at [908, 159] on line at bounding box center [910, 161] width 12 height 12
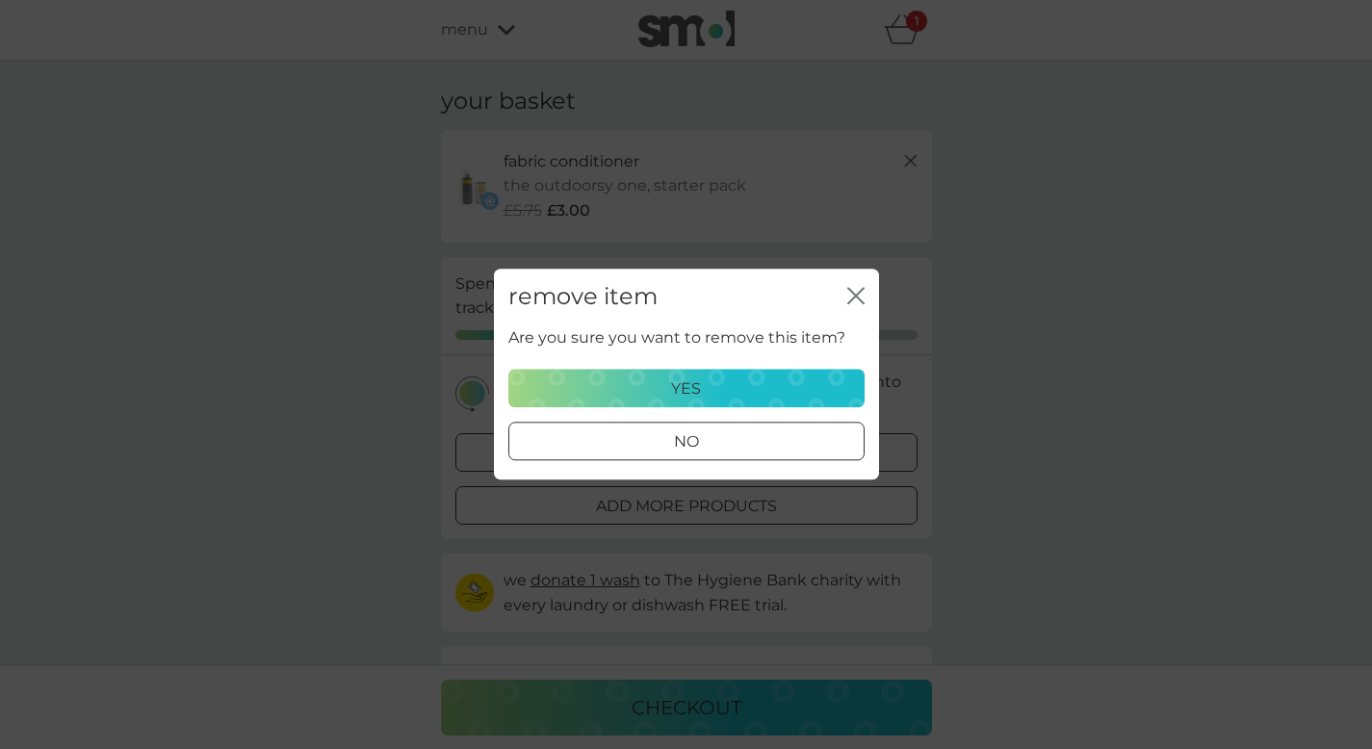
click at [724, 379] on div "yes" at bounding box center [686, 389] width 331 height 25
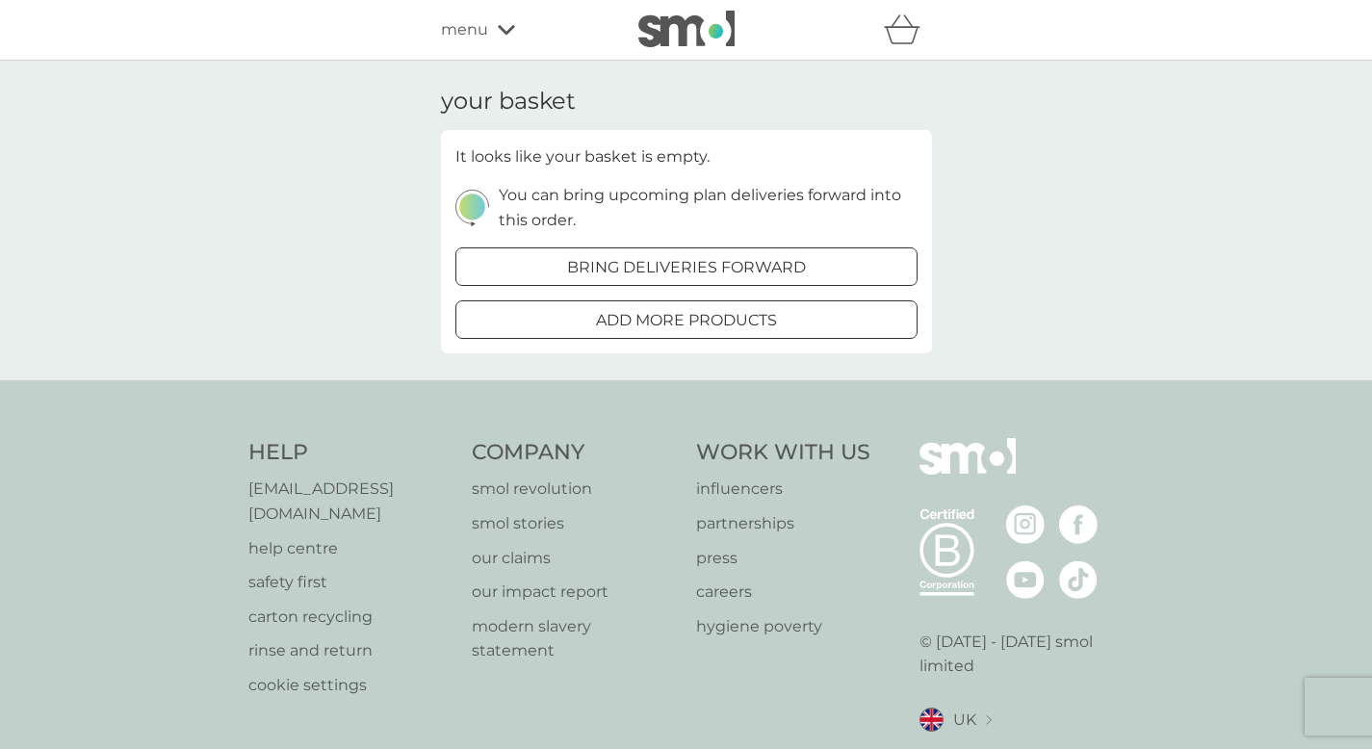
click at [501, 27] on icon at bounding box center [506, 30] width 17 height 12
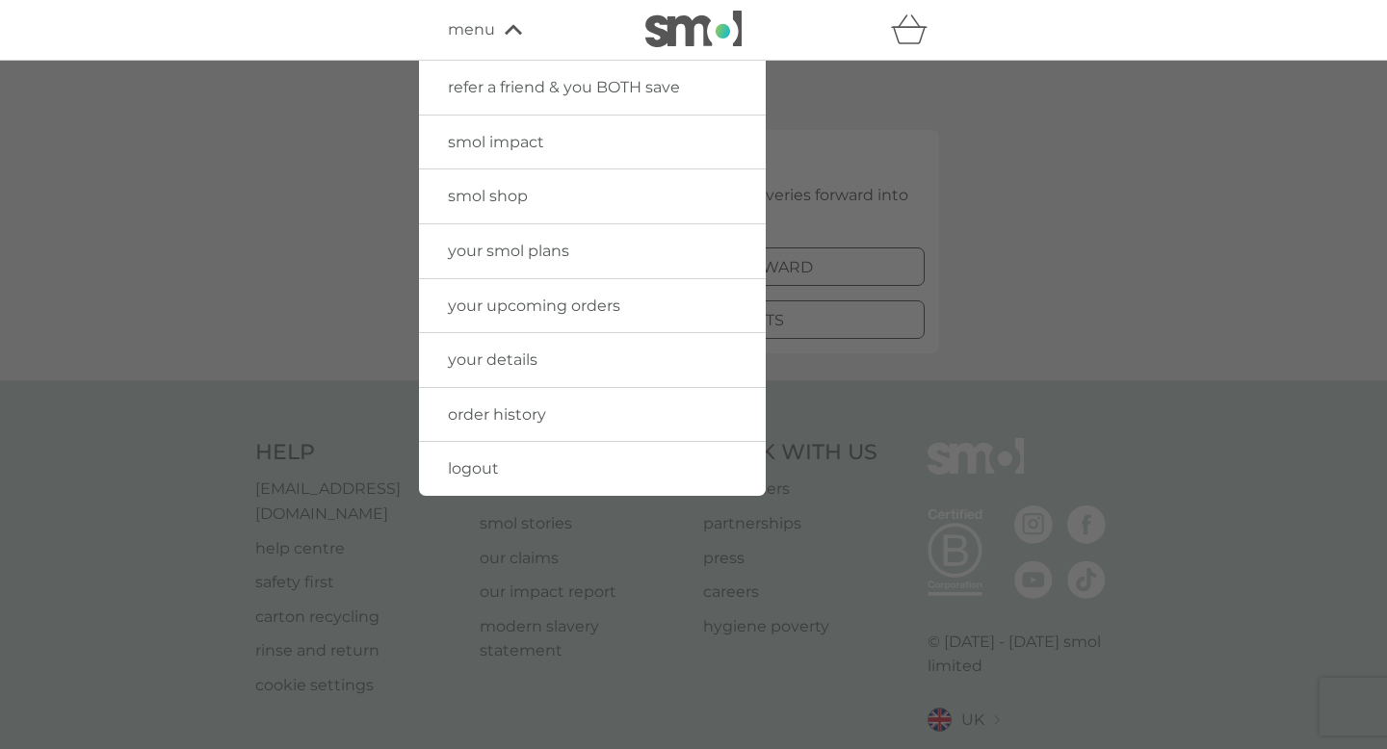
click at [530, 197] on link "smol shop" at bounding box center [592, 197] width 347 height 54
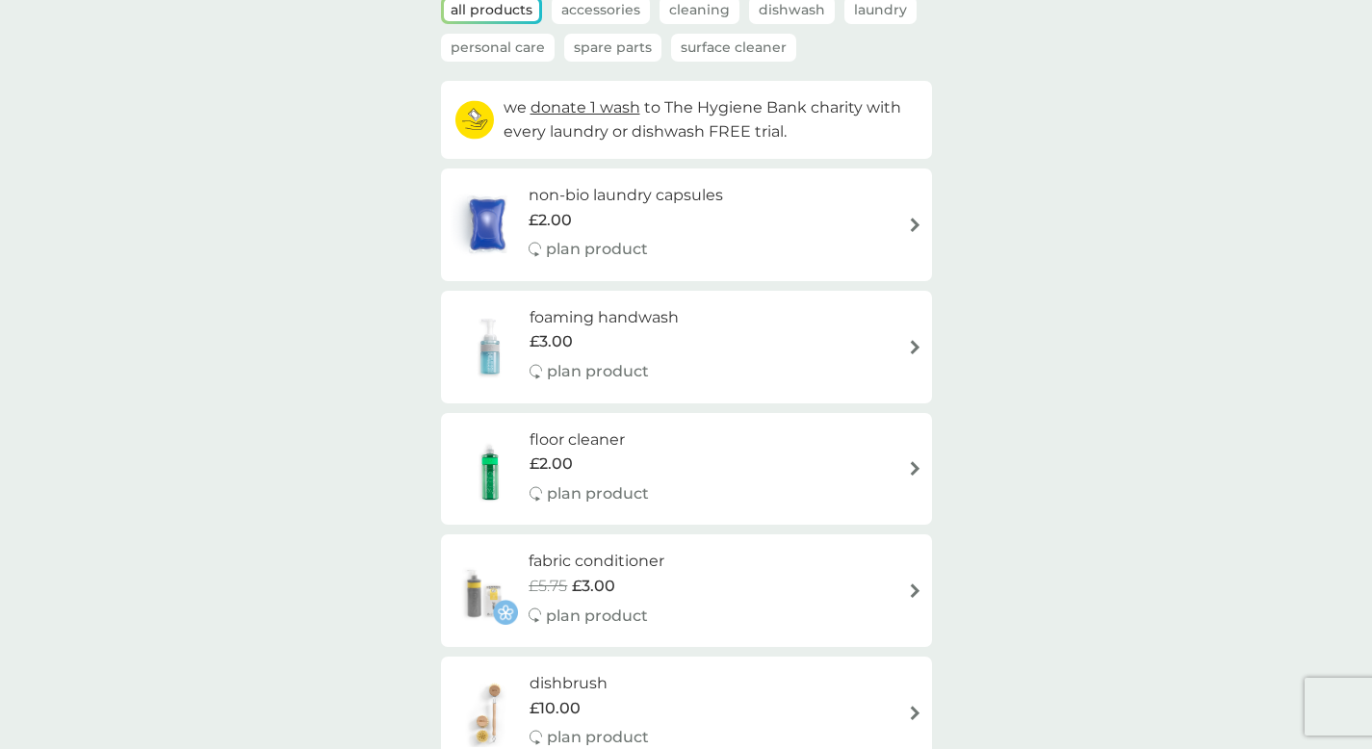
scroll to position [161, 0]
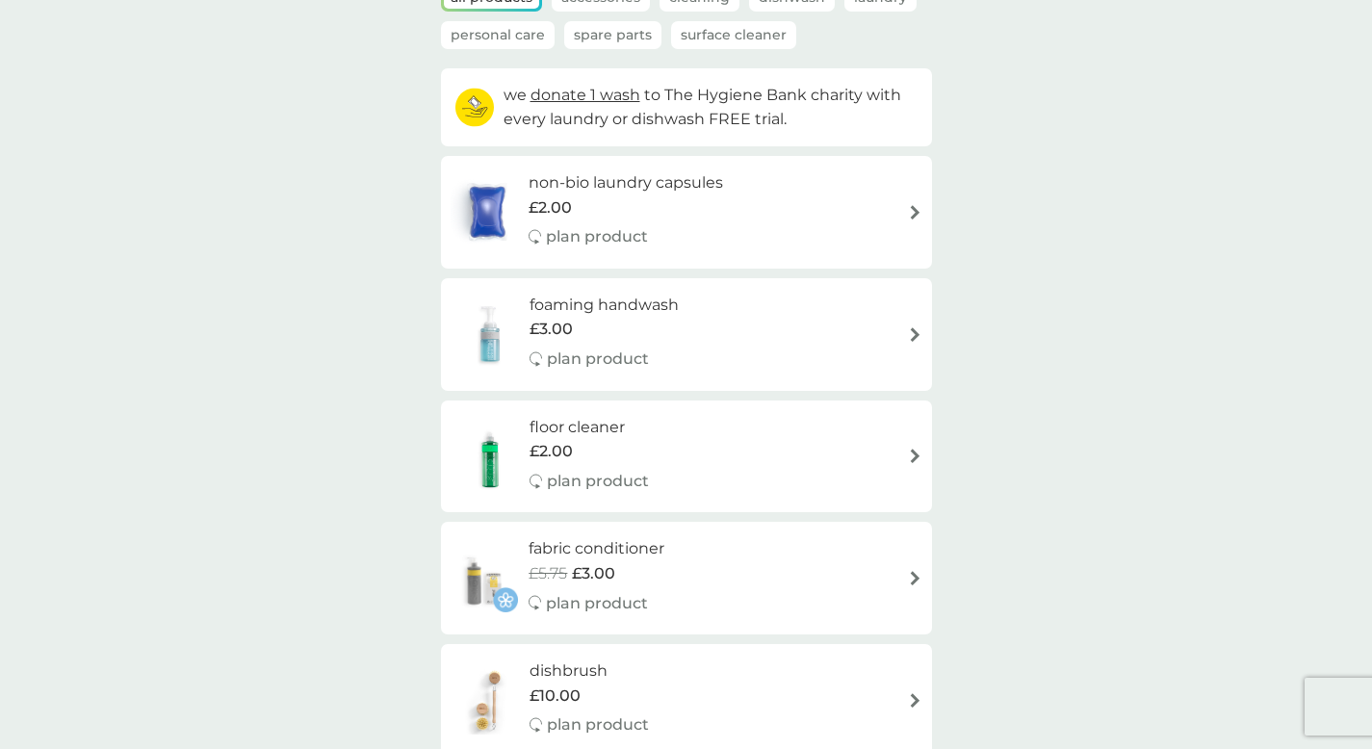
click at [681, 601] on div "fabric conditioner £5.75 £3.00 plan product" at bounding box center [606, 578] width 155 height 84
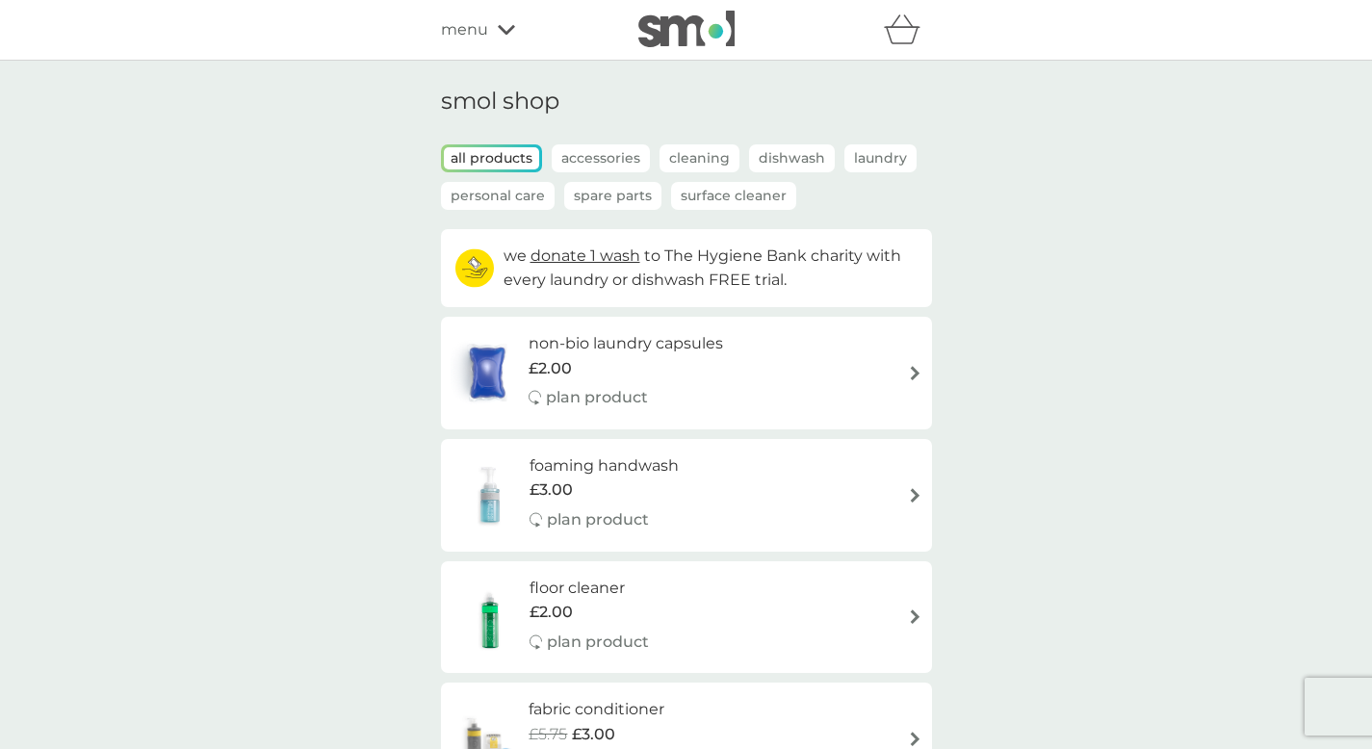
select select "182"
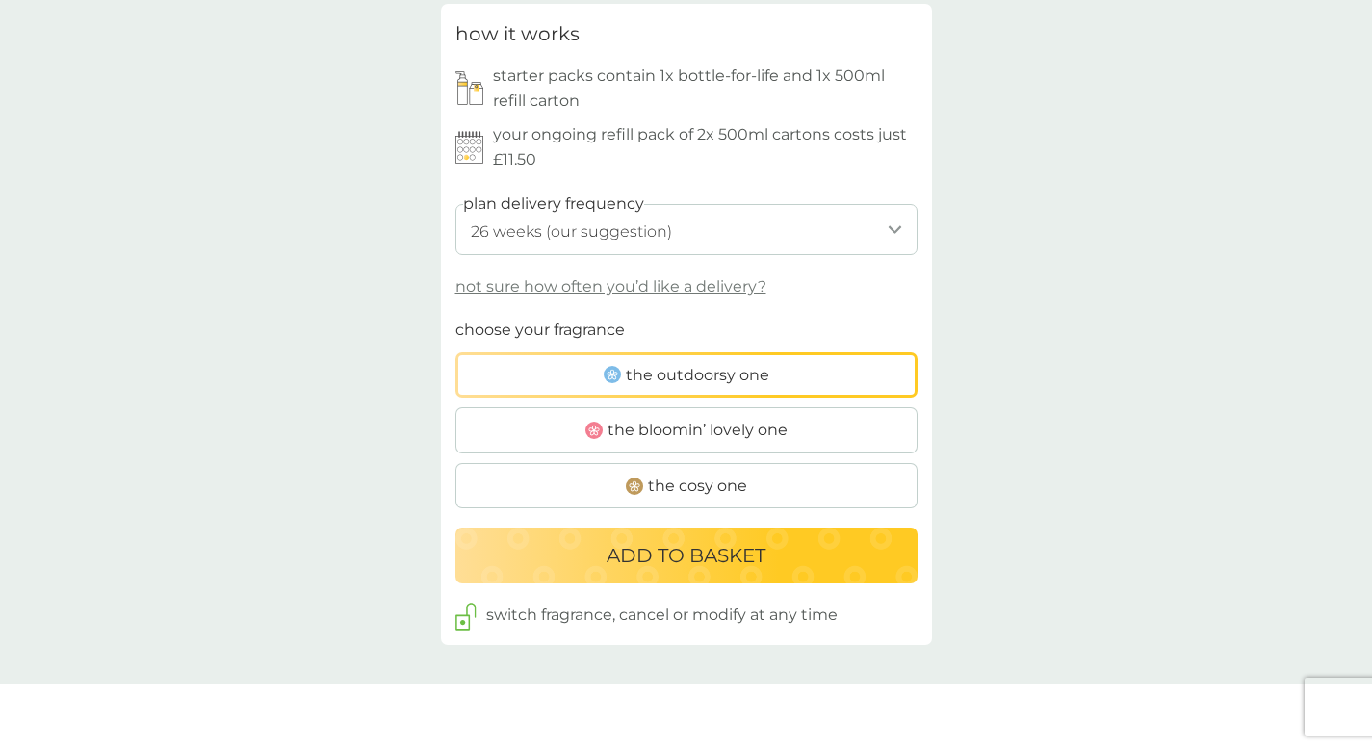
scroll to position [838, 0]
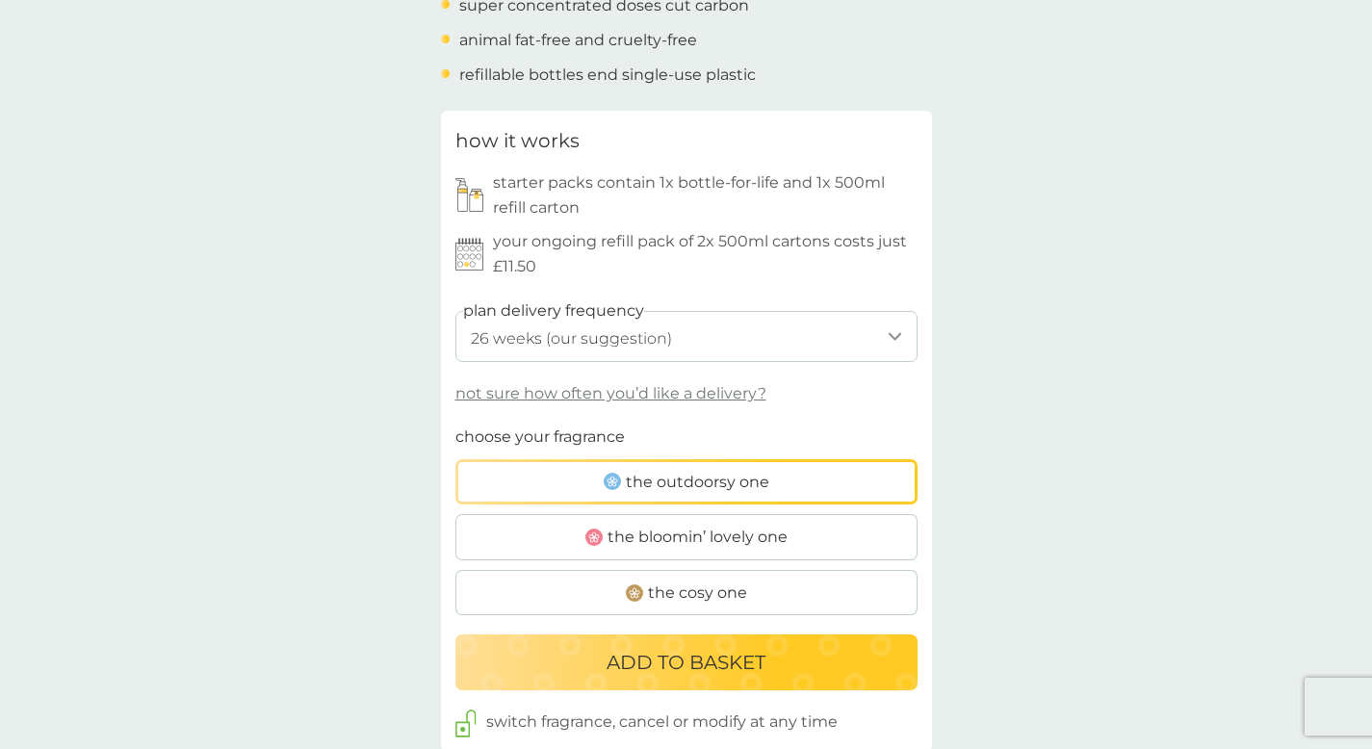
click at [712, 485] on span "the outdoorsy one" at bounding box center [698, 482] width 144 height 25
click at [456, 425] on input "the outdoorsy one" at bounding box center [456, 425] width 0 height 0
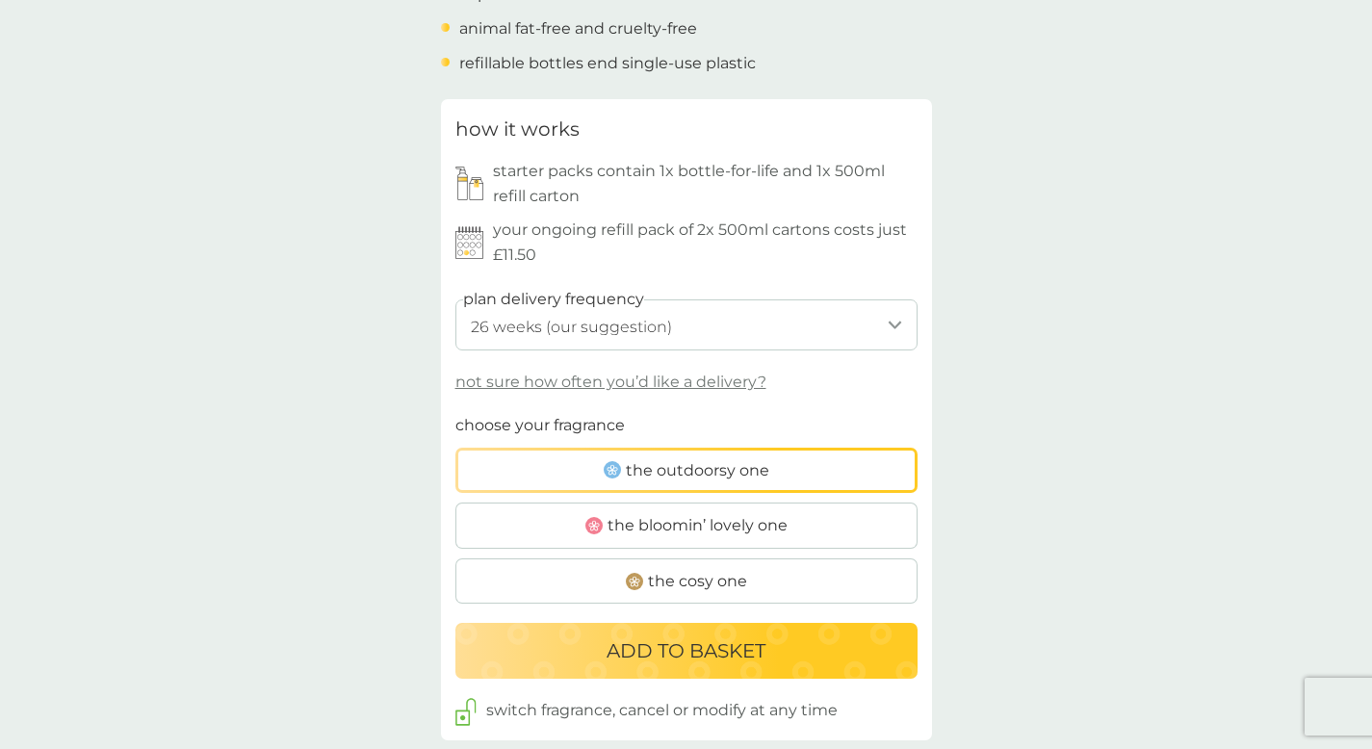
scroll to position [960, 0]
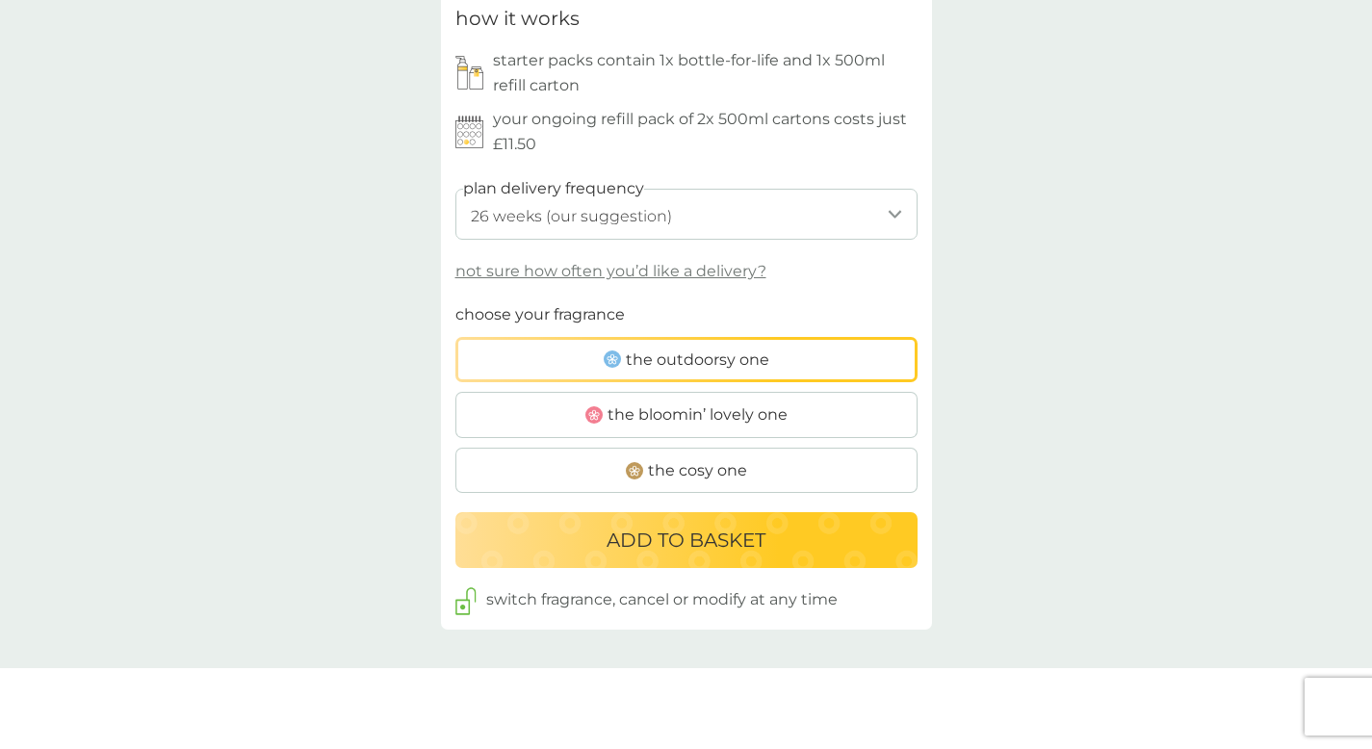
click at [722, 536] on p "ADD TO BASKET" at bounding box center [686, 540] width 159 height 31
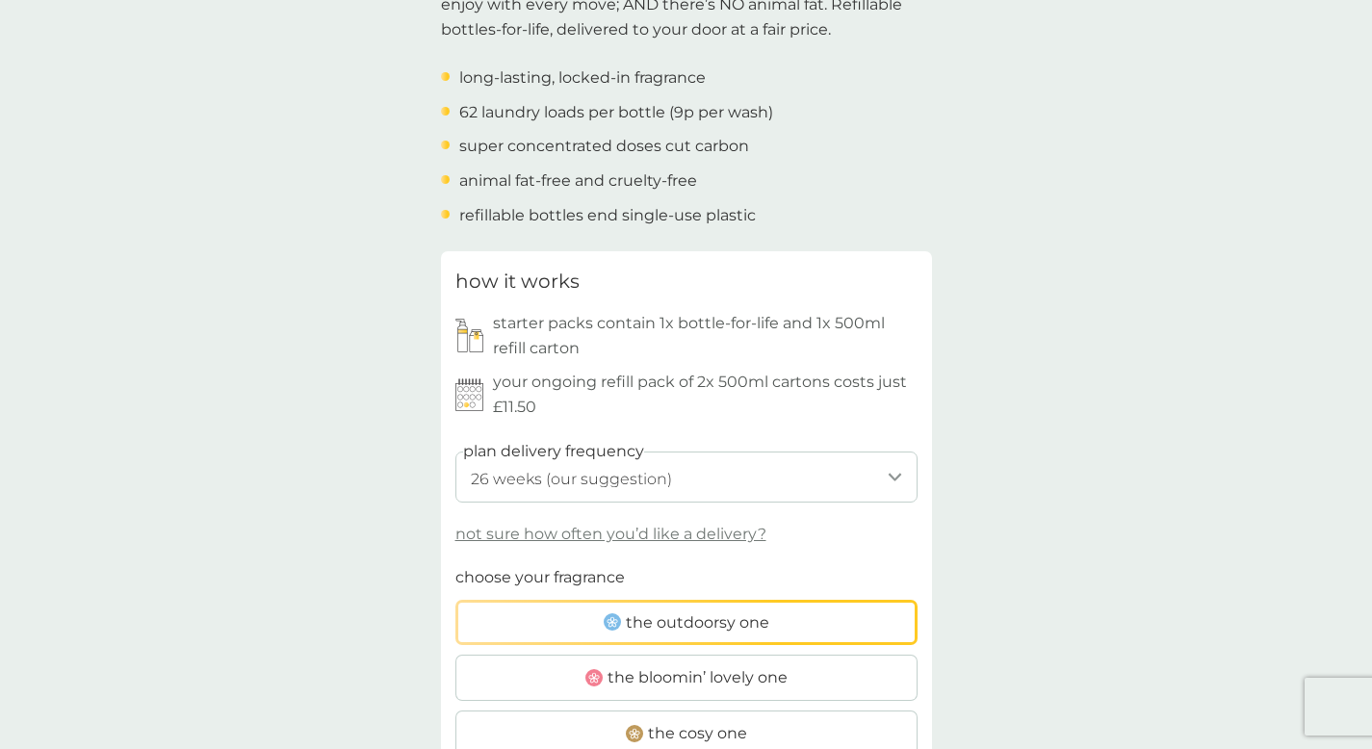
scroll to position [0, 0]
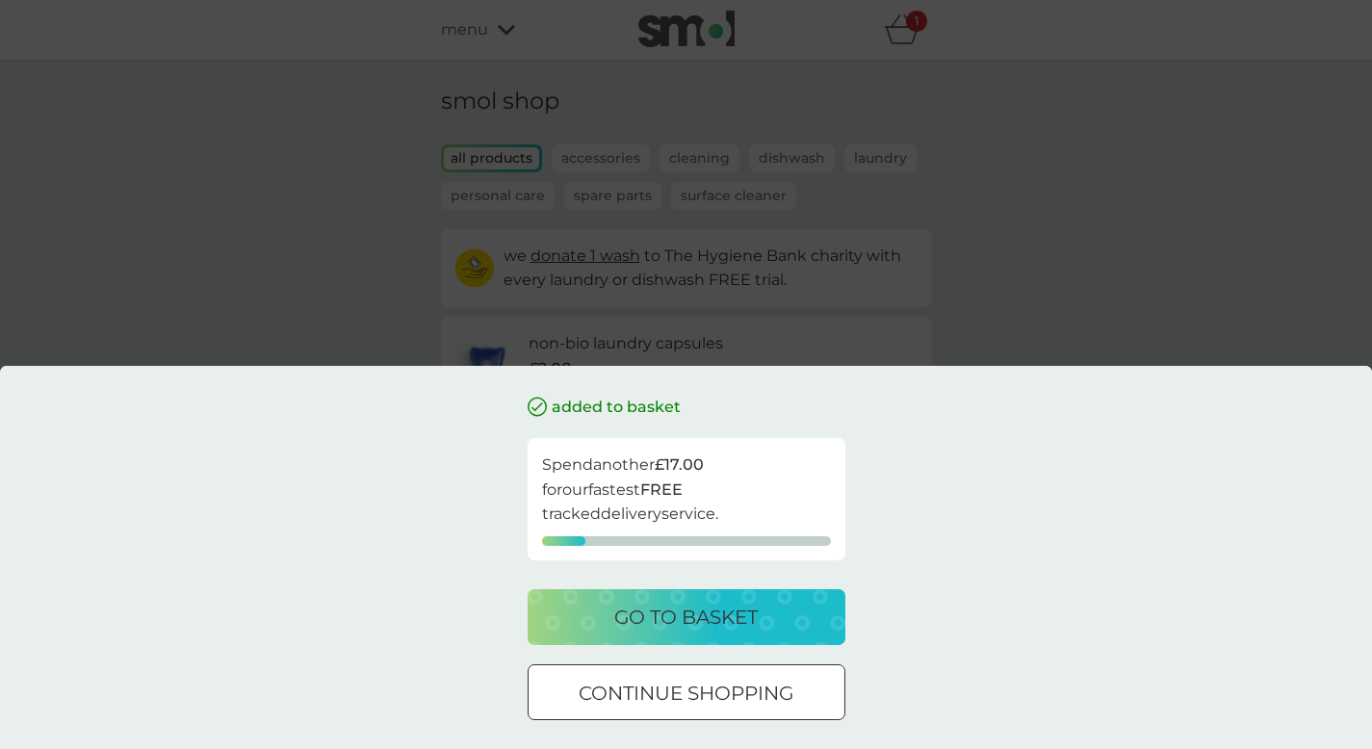
click at [742, 606] on p "go to basket" at bounding box center [686, 617] width 144 height 31
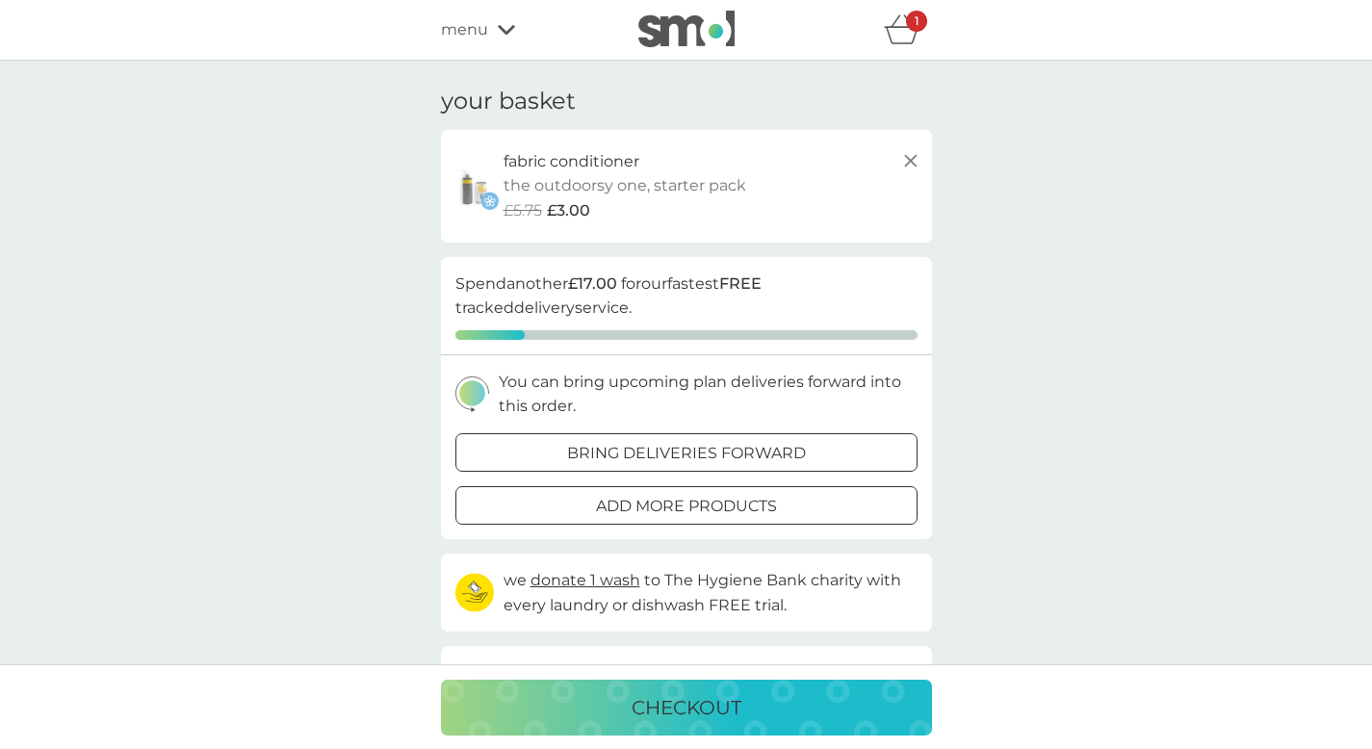
click at [616, 586] on span "donate 1 wash" at bounding box center [586, 580] width 110 height 18
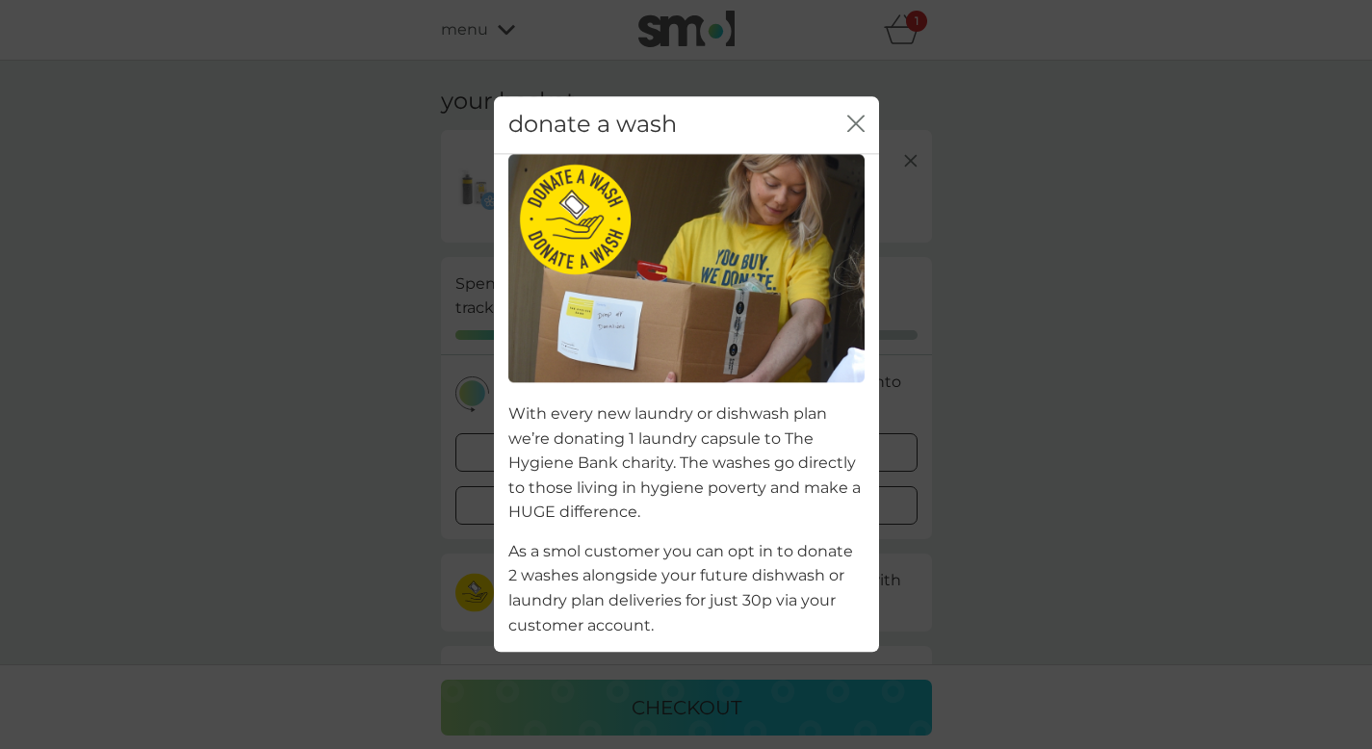
click at [843, 136] on div "donate a wash close" at bounding box center [686, 125] width 385 height 58
click at [849, 125] on icon "close" at bounding box center [856, 123] width 17 height 17
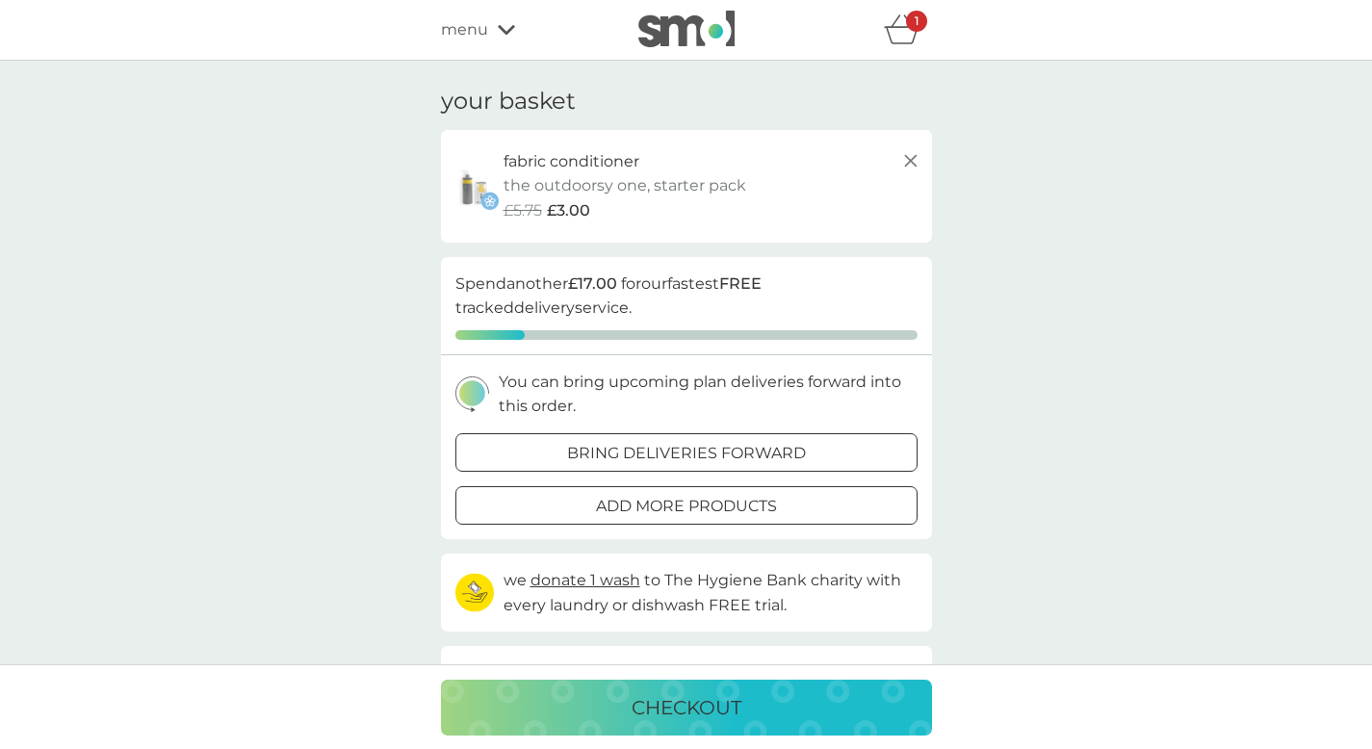
click at [650, 518] on button "add more products" at bounding box center [687, 505] width 462 height 39
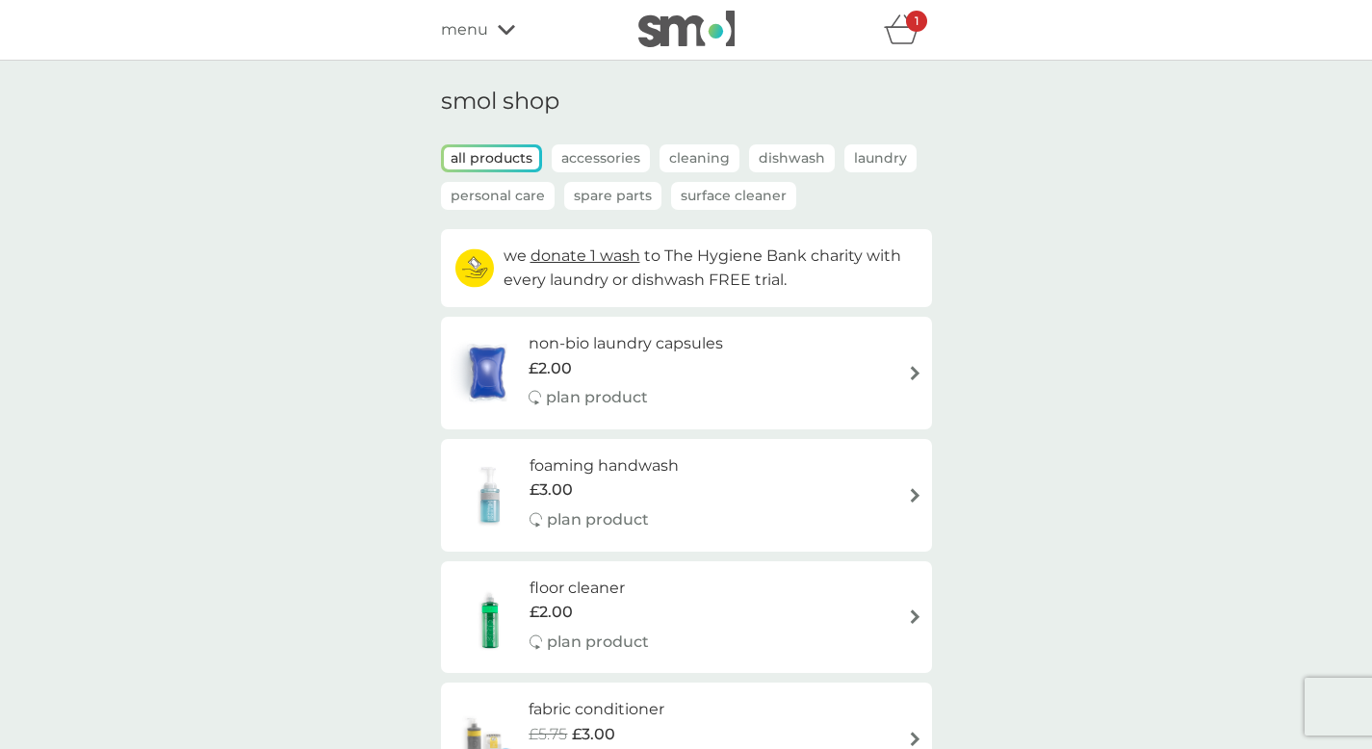
click at [899, 41] on icon "basket" at bounding box center [902, 29] width 37 height 30
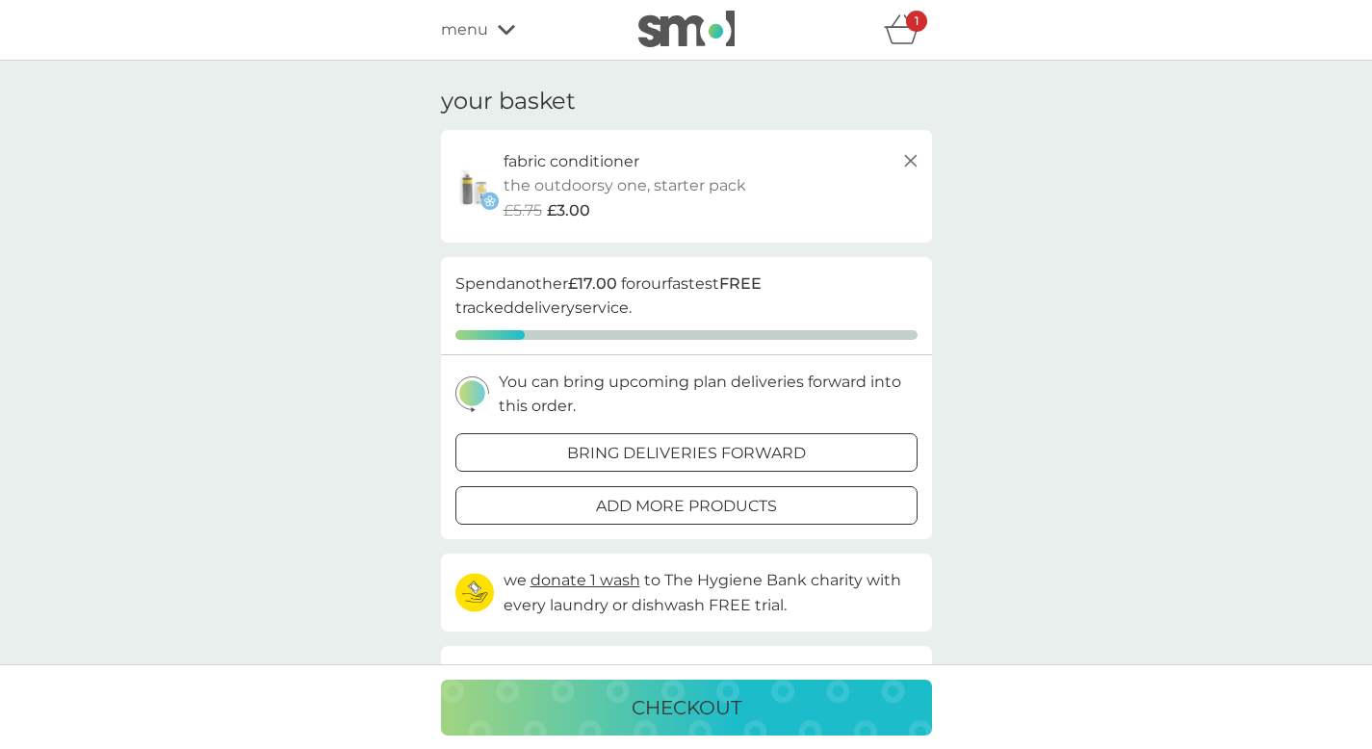
click at [655, 688] on button "checkout" at bounding box center [686, 708] width 491 height 56
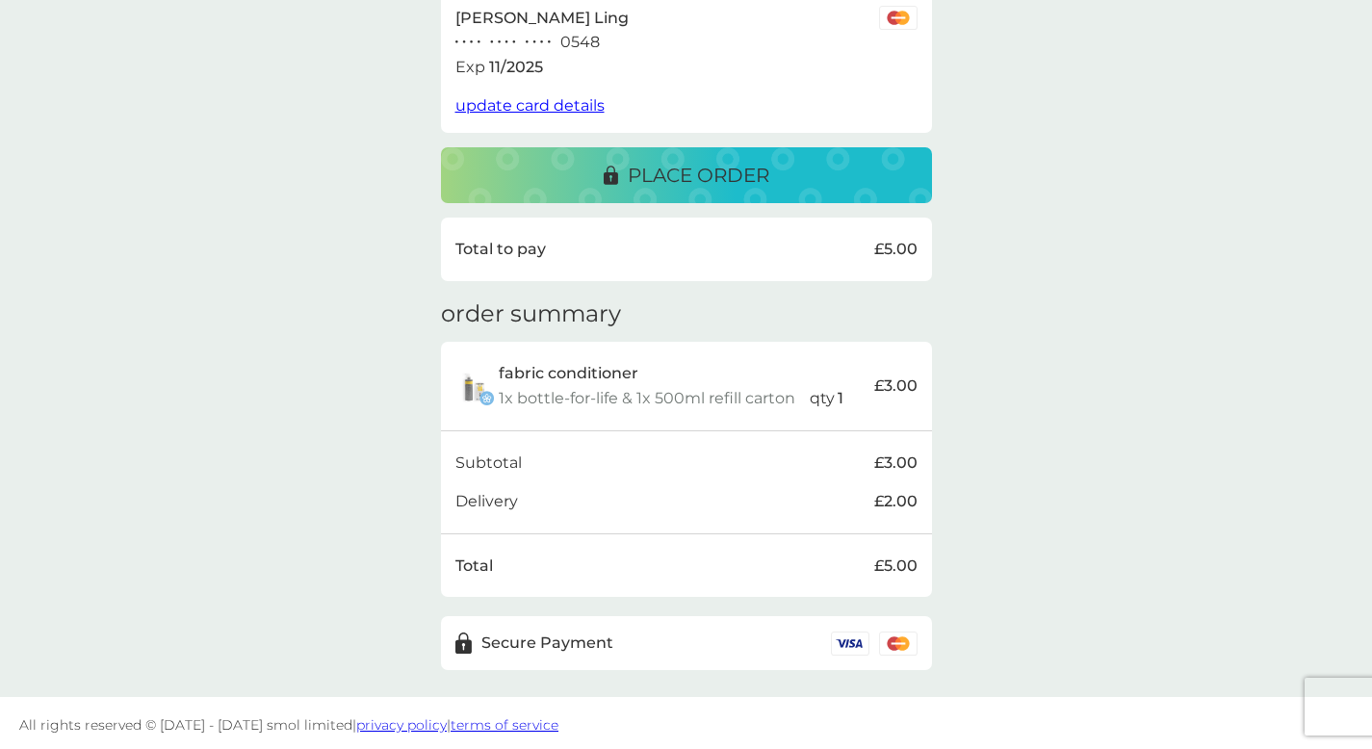
scroll to position [371, 0]
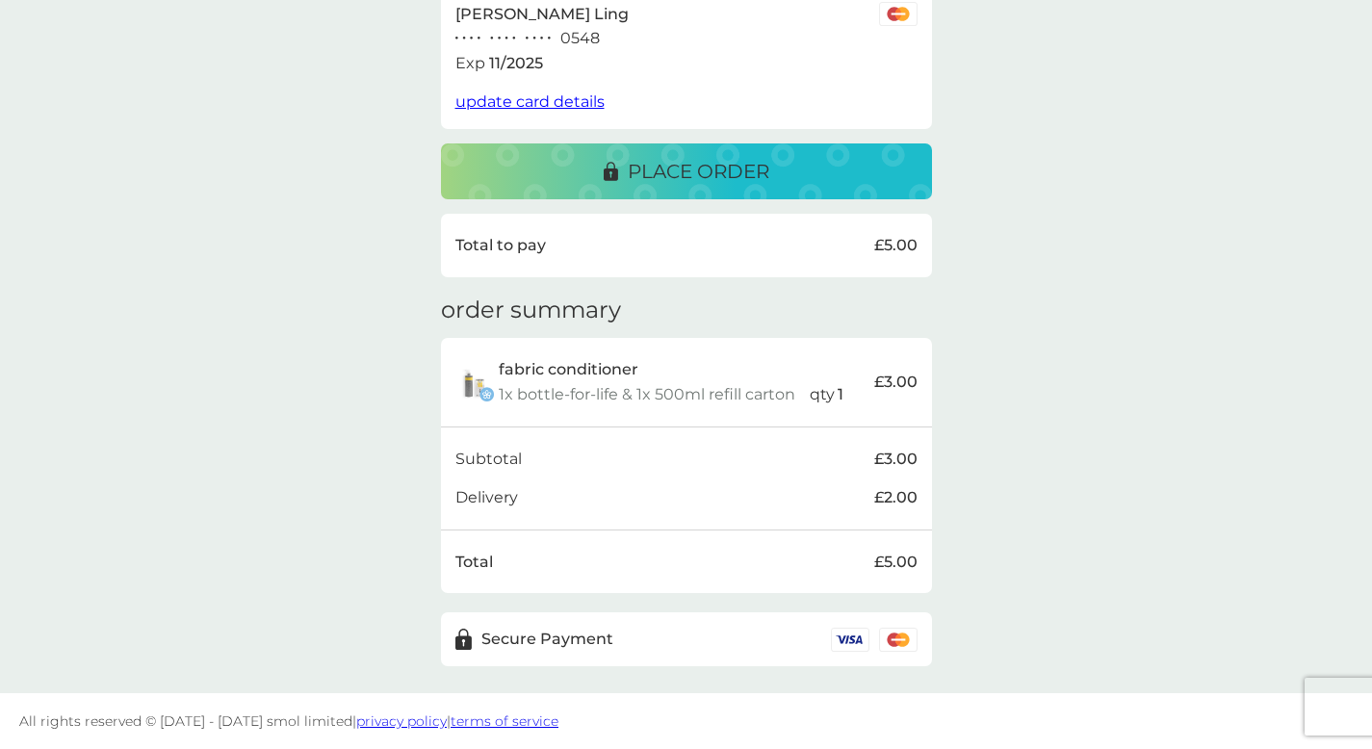
click at [692, 145] on button "place order" at bounding box center [686, 172] width 491 height 56
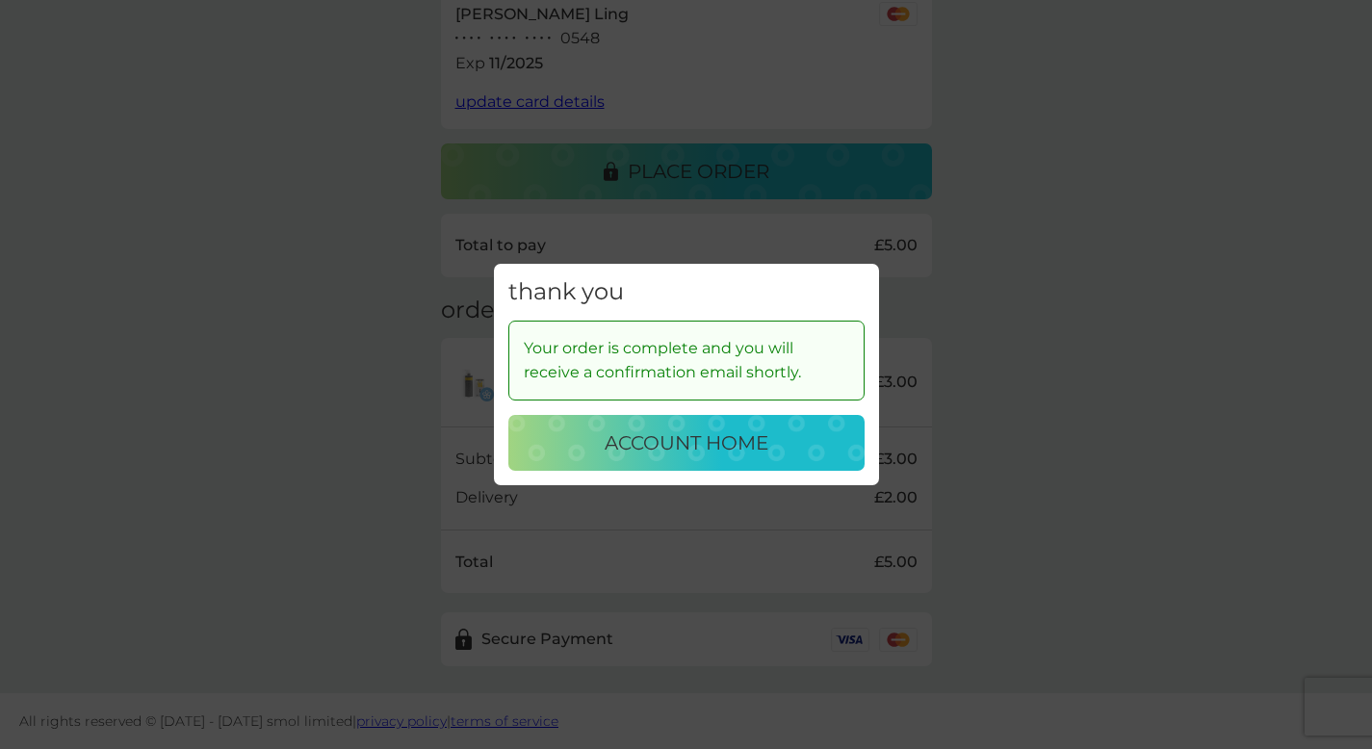
click at [587, 445] on div "account home" at bounding box center [687, 443] width 318 height 31
